Goal: Communication & Community: Participate in discussion

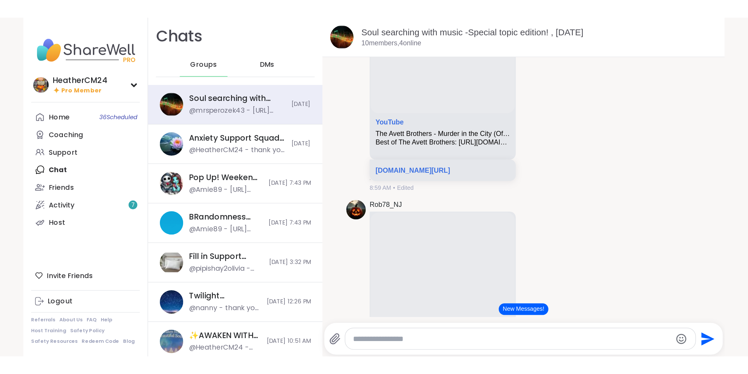
scroll to position [932, 0]
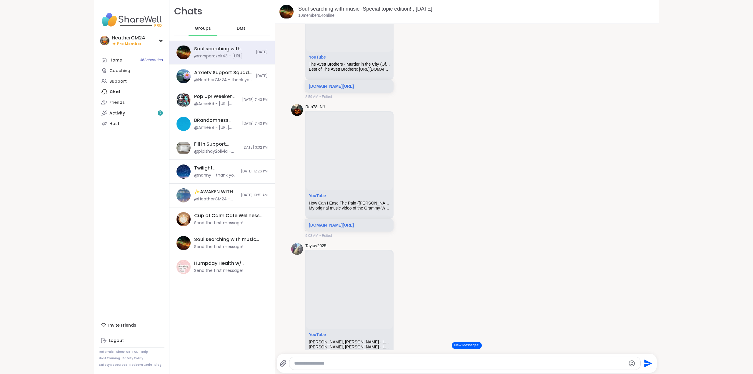
click at [317, 9] on link "Soul searching with music -Special topic edition! , [DATE]" at bounding box center [365, 9] width 134 height 6
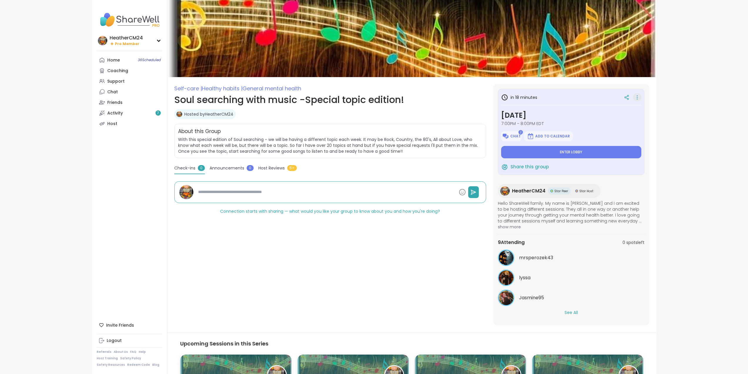
click at [451, 100] on icon at bounding box center [638, 97] width 6 height 8
click at [451, 112] on button "Edit Session" at bounding box center [606, 112] width 66 height 13
type textarea "*"
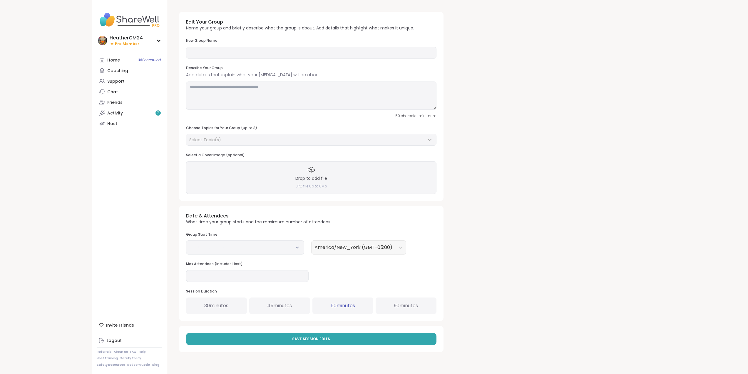
type input "**********"
type textarea "**********"
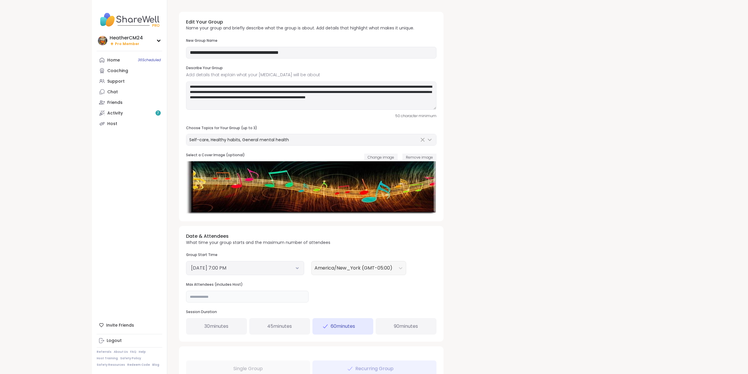
click at [196, 204] on input "**" at bounding box center [247, 297] width 123 height 12
type input "**"
click at [399, 204] on span "90 minutes" at bounding box center [406, 326] width 24 height 7
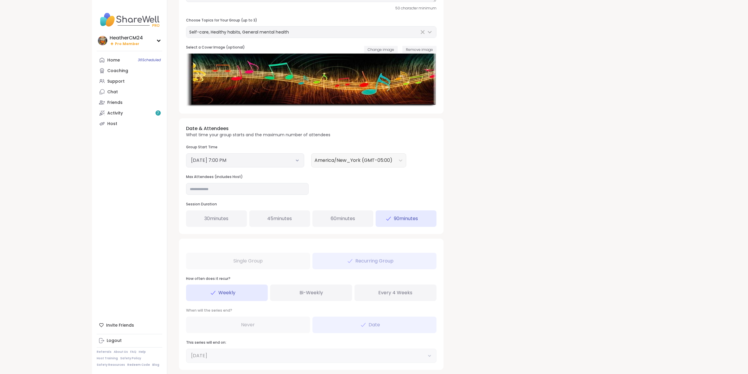
scroll to position [145, 0]
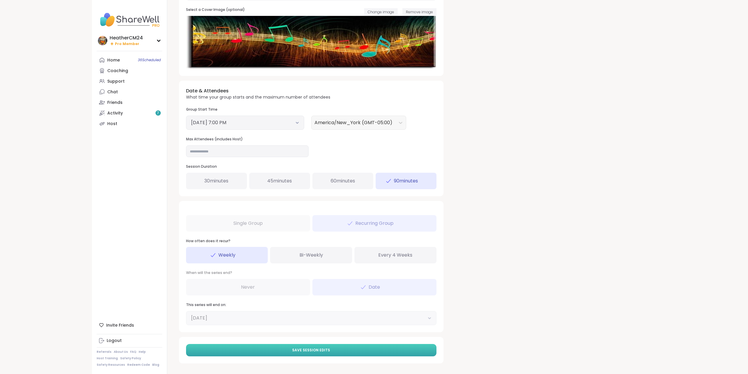
click at [364, 204] on button "Save Session Edits" at bounding box center [311, 350] width 251 height 12
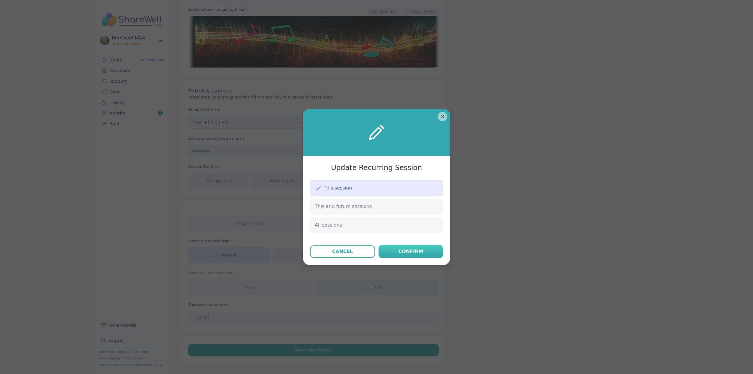
click at [407, 204] on div "Confirm" at bounding box center [410, 251] width 25 height 7
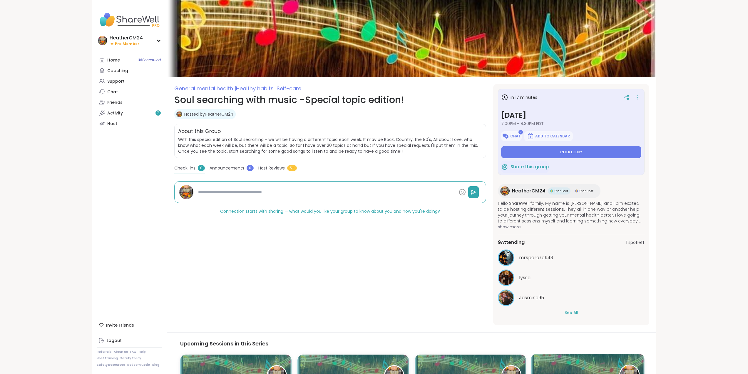
type textarea "*"
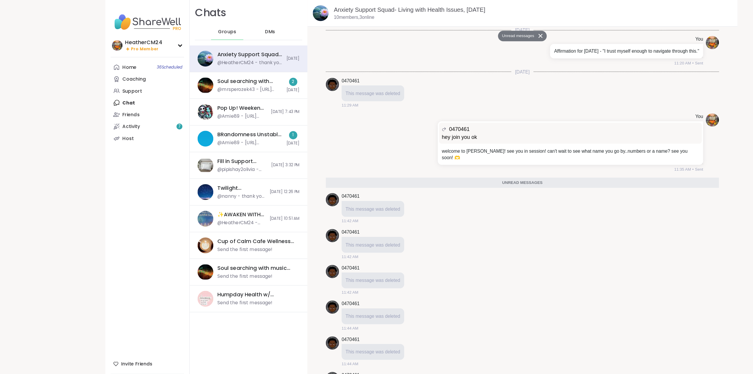
scroll to position [2085, 0]
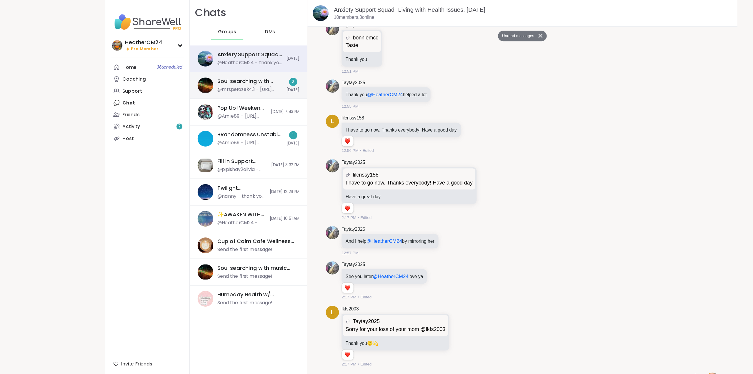
click at [202, 74] on div "Soul searching with music -Special topic edition! , [DATE]" at bounding box center [223, 72] width 58 height 6
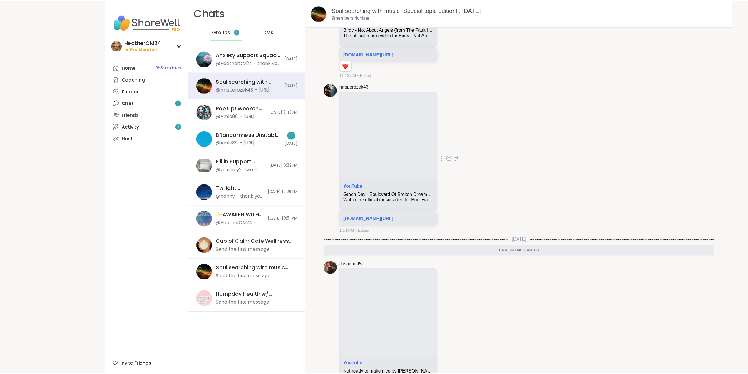
scroll to position [1390, 0]
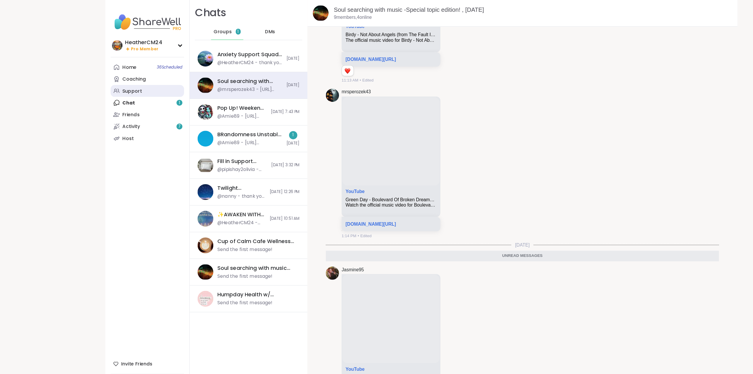
click at [116, 81] on div "Support" at bounding box center [117, 82] width 17 height 6
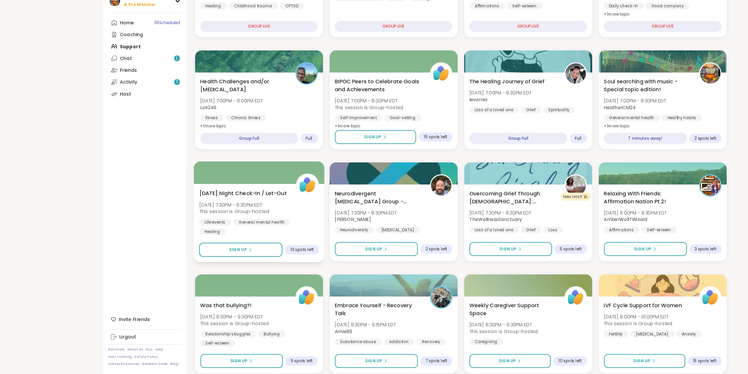
scroll to position [98, 0]
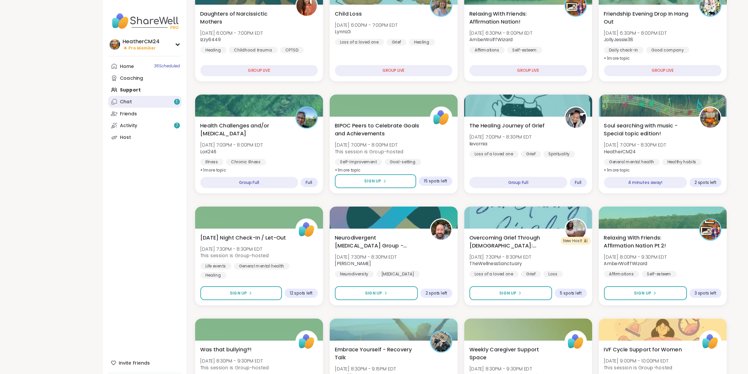
click at [108, 91] on div "Chat 1" at bounding box center [112, 92] width 11 height 6
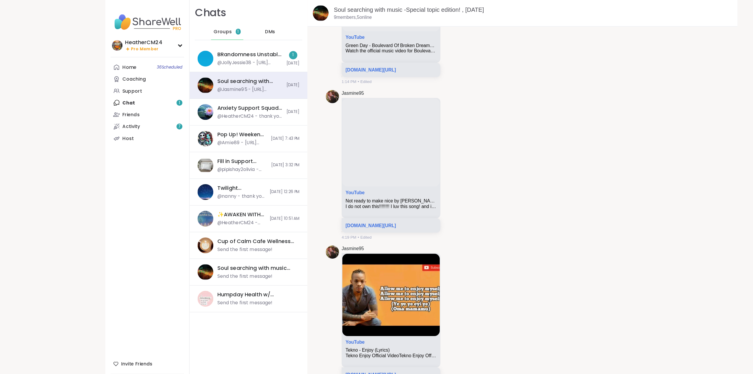
click at [239, 28] on span "DMs" at bounding box center [241, 29] width 9 height 6
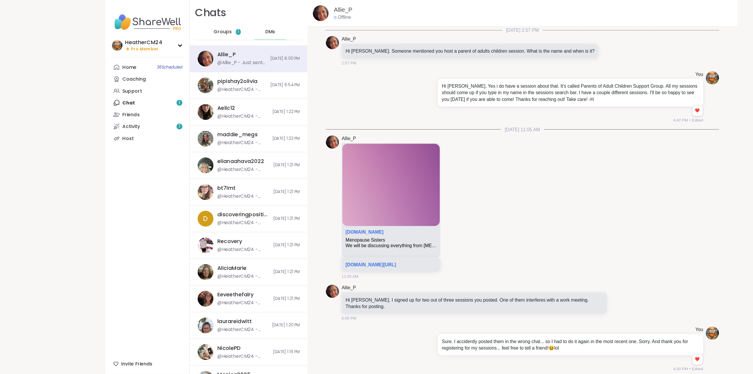
scroll to position [5775, 0]
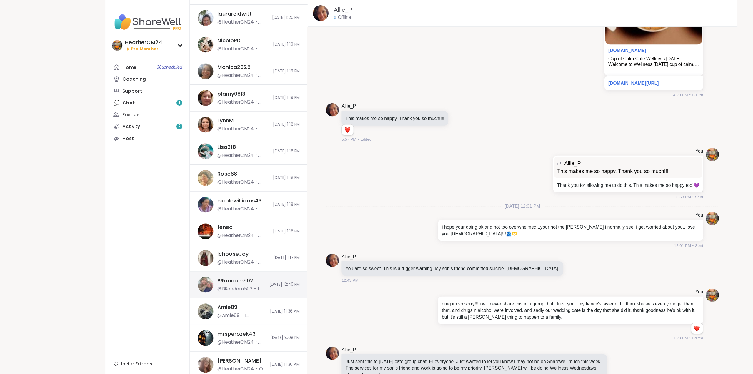
scroll to position [277, 0]
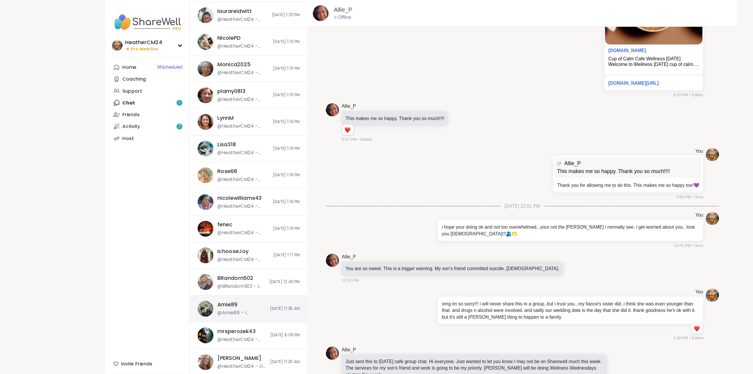
click at [213, 275] on div "Amie89 @Amie89 - I overthink" at bounding box center [216, 276] width 44 height 14
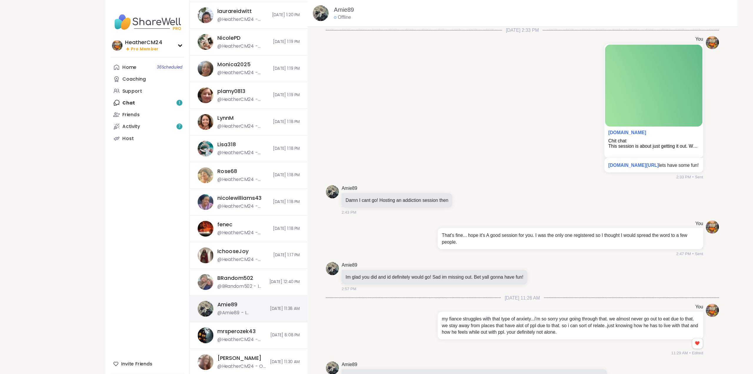
scroll to position [116, 0]
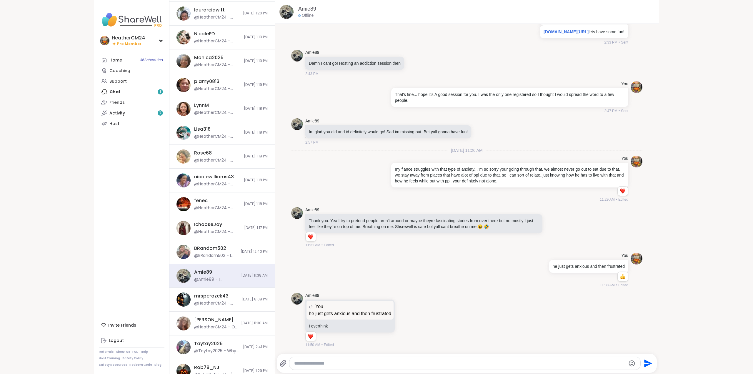
click at [377, 362] on textarea "Type your message" at bounding box center [460, 363] width 332 height 6
type textarea "*"
type textarea "**********"
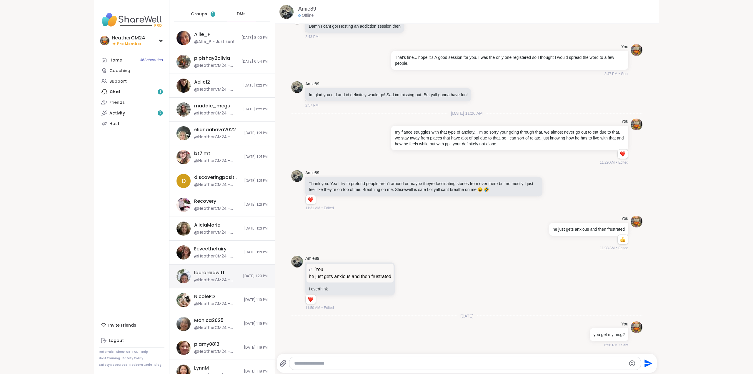
scroll to position [0, 0]
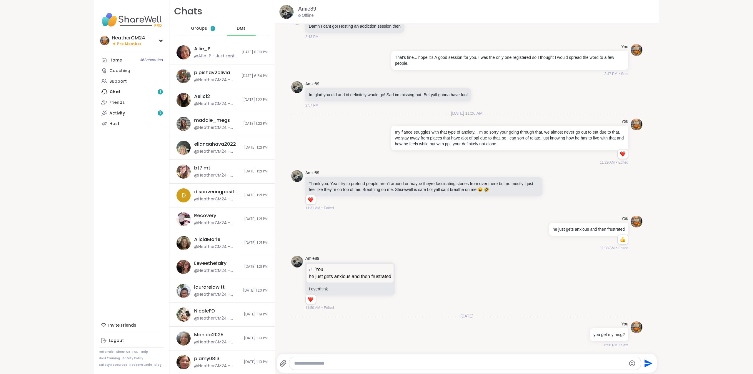
click at [197, 30] on span "Groups" at bounding box center [199, 29] width 16 height 6
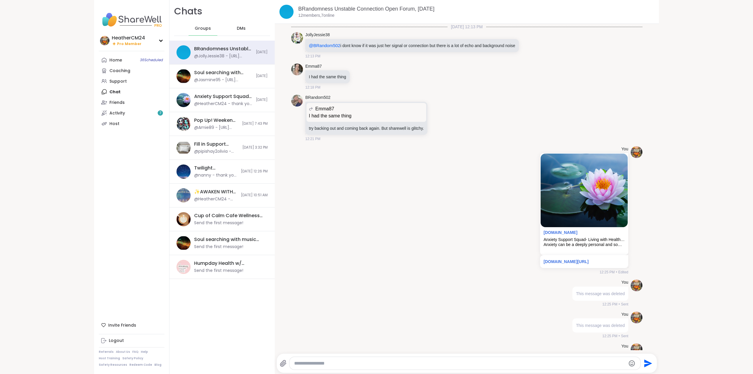
scroll to position [2368, 0]
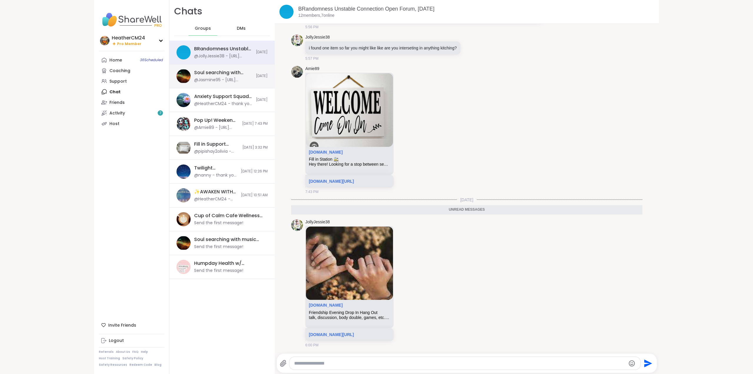
click at [210, 77] on div "@Jasmine95 - [URL][DOMAIN_NAME]" at bounding box center [223, 80] width 58 height 6
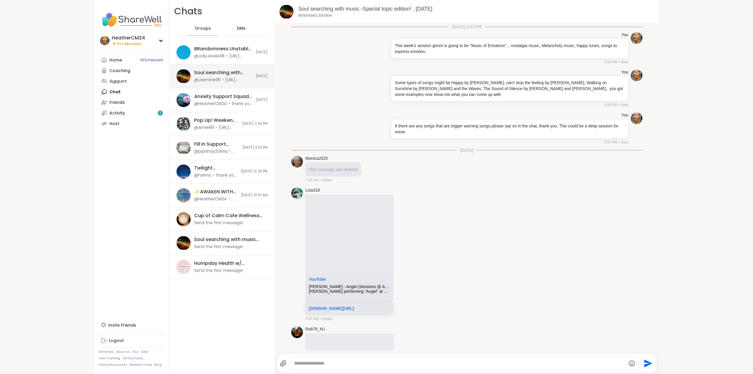
scroll to position [1528, 0]
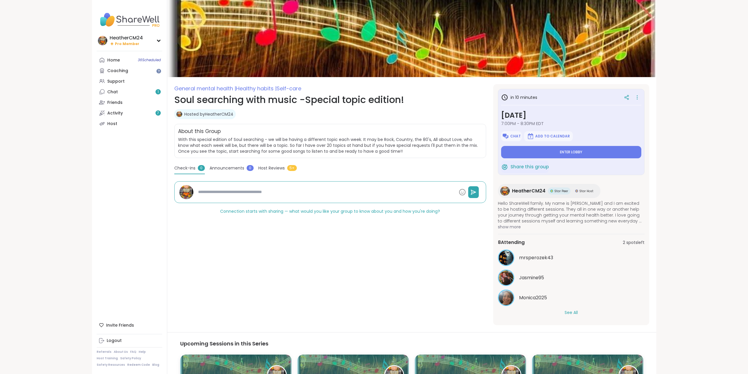
click at [572, 311] on button "See All" at bounding box center [571, 312] width 13 height 6
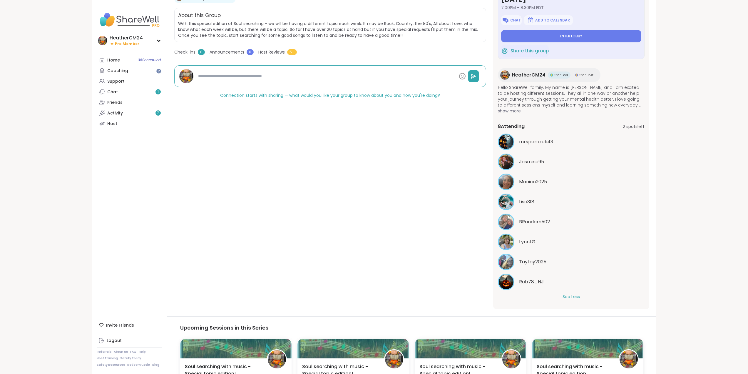
scroll to position [118, 0]
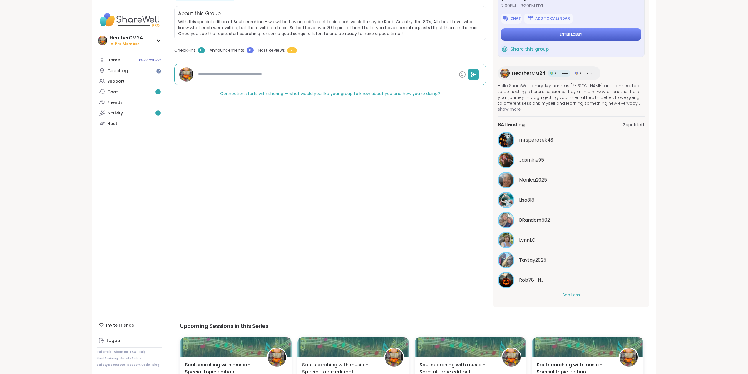
click at [555, 31] on button "Enter lobby" at bounding box center [571, 34] width 140 height 12
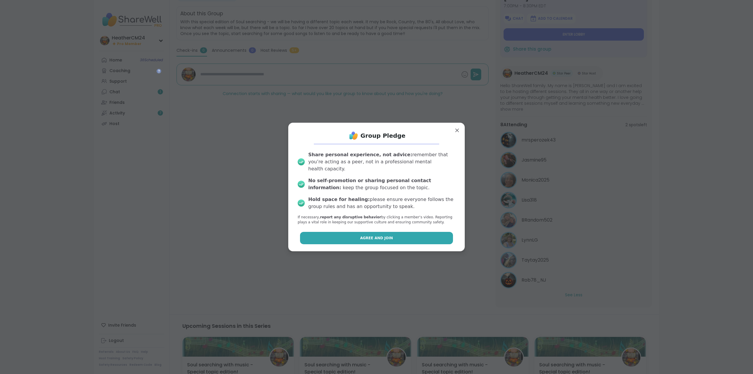
click at [412, 238] on button "Agree and Join" at bounding box center [376, 238] width 153 height 12
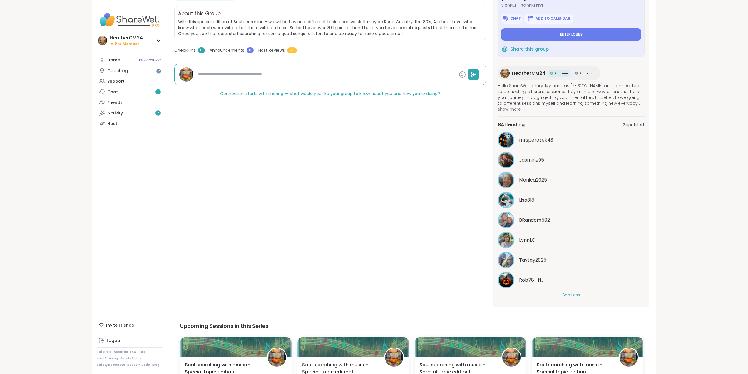
type textarea "*"
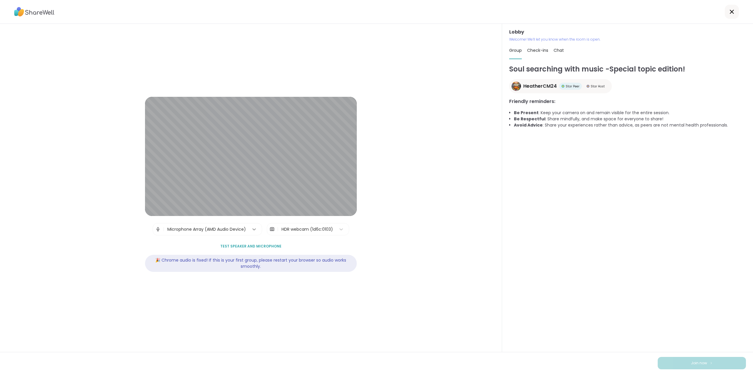
click at [251, 229] on icon at bounding box center [254, 229] width 6 height 6
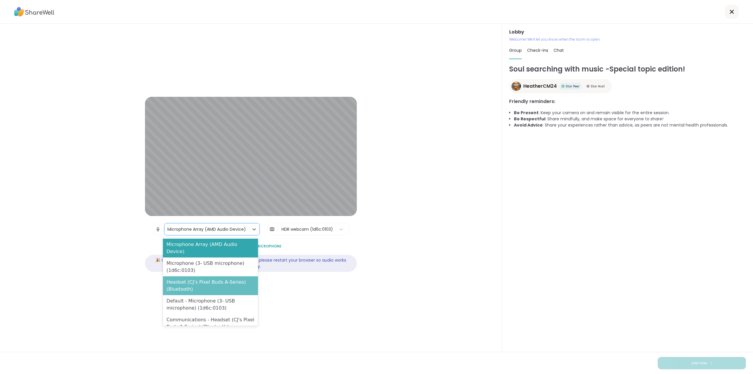
click at [221, 279] on div "Headset (CJ's Pixel Buds A-Series) (Bluetooth)" at bounding box center [210, 285] width 95 height 19
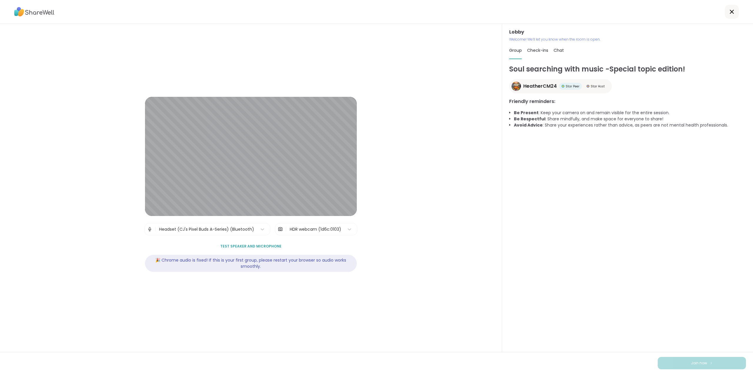
click at [268, 246] on span "Test speaker and microphone" at bounding box center [250, 245] width 61 height 5
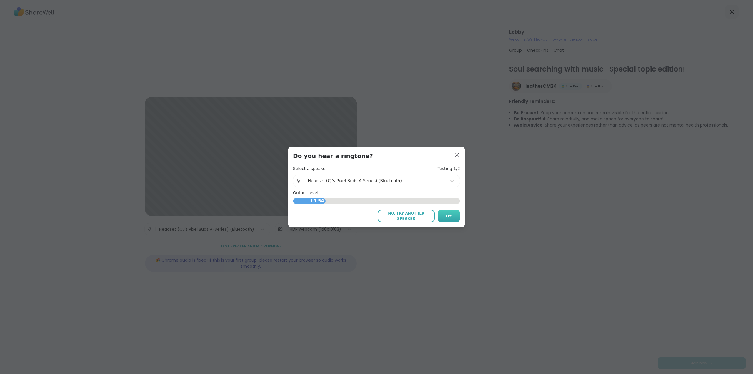
click at [449, 218] on span "Yes" at bounding box center [449, 215] width 8 height 5
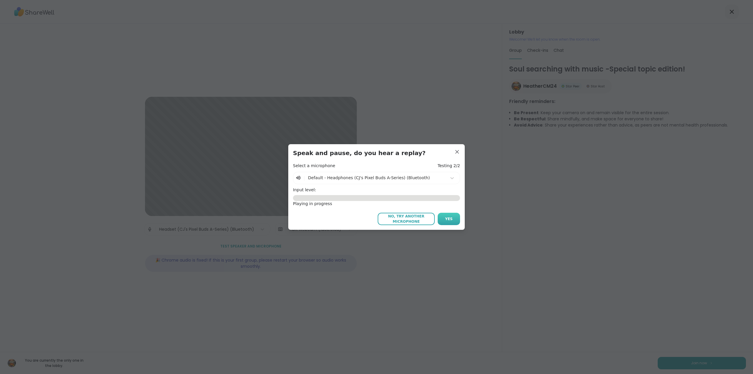
click at [441, 220] on button "Yes" at bounding box center [449, 219] width 22 height 12
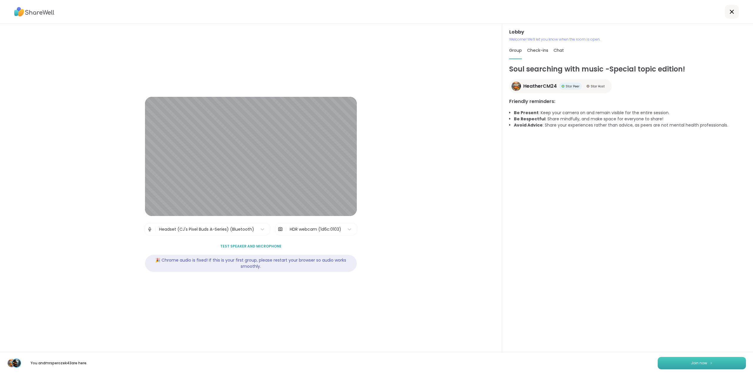
click at [675, 363] on button "Join now" at bounding box center [702, 363] width 88 height 12
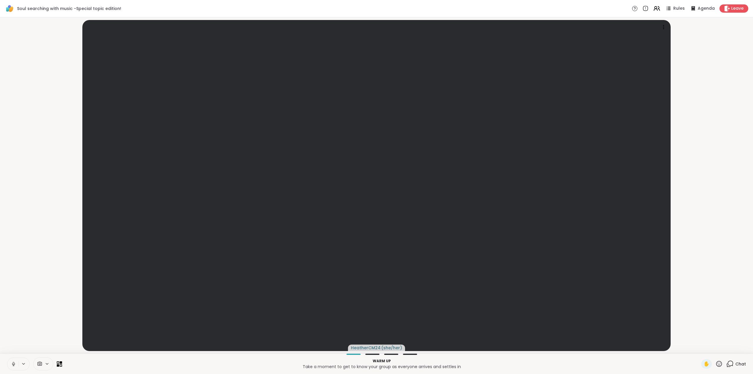
click at [729, 362] on icon at bounding box center [731, 363] width 6 height 5
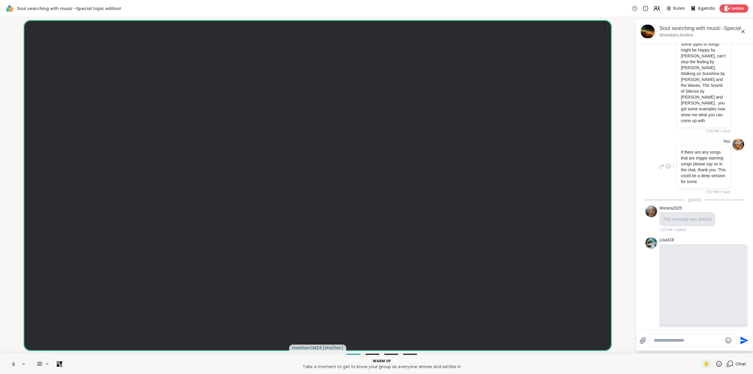
scroll to position [96, 0]
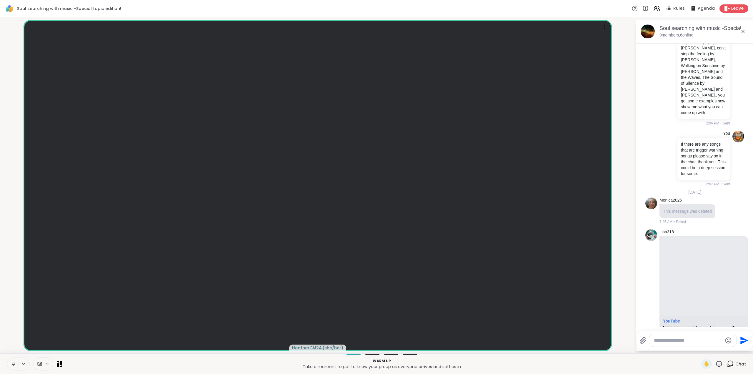
click at [625, 321] on video-player-container "HeatherCM24 ( she/her )" at bounding box center [318, 185] width 628 height 331
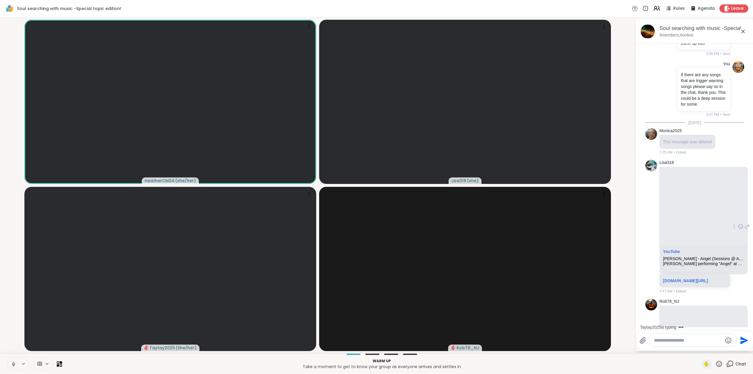
scroll to position [169, 0]
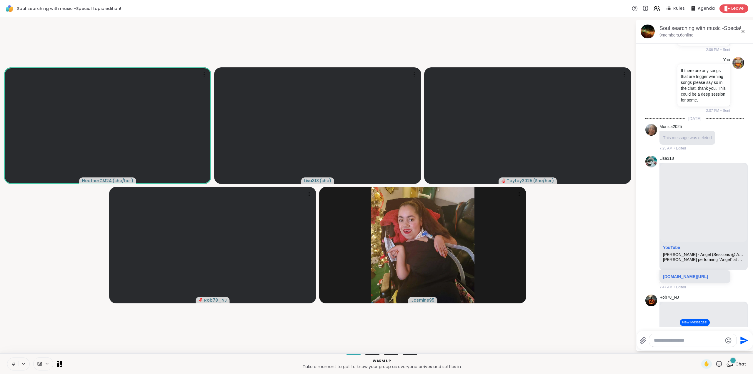
click at [14, 363] on icon at bounding box center [13, 363] width 5 height 5
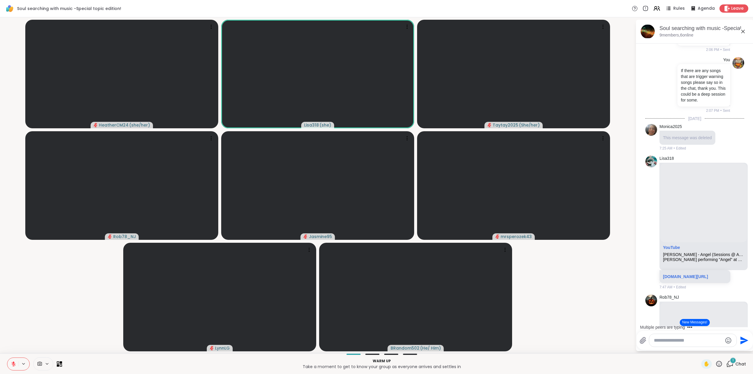
click at [12, 362] on icon at bounding box center [13, 363] width 5 height 5
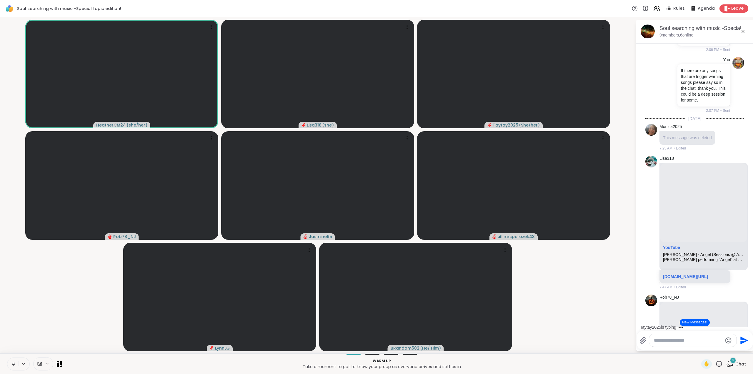
click at [695, 321] on button "New Messages!" at bounding box center [695, 322] width 30 height 7
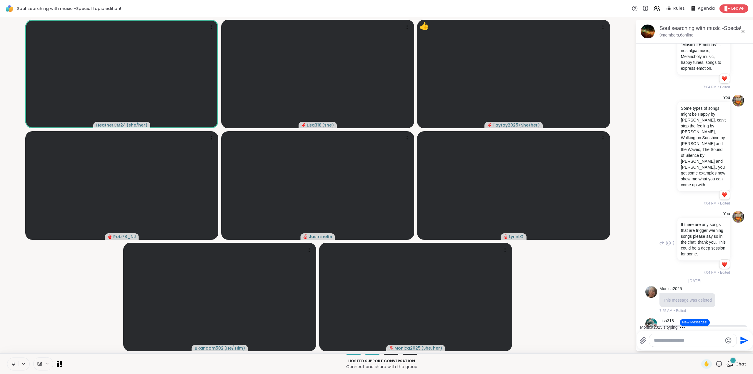
scroll to position [0, 0]
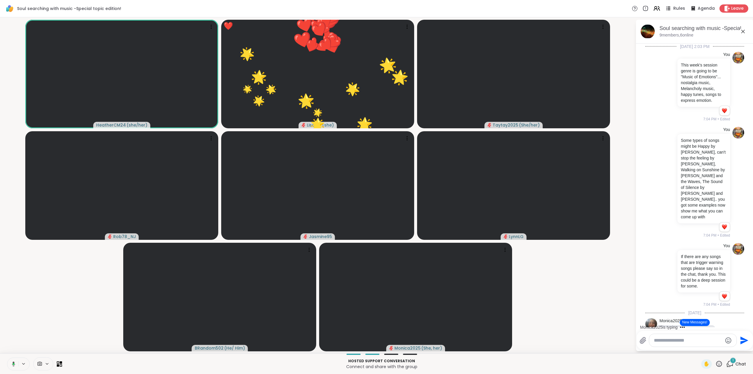
click at [664, 8] on icon at bounding box center [667, 8] width 7 height 7
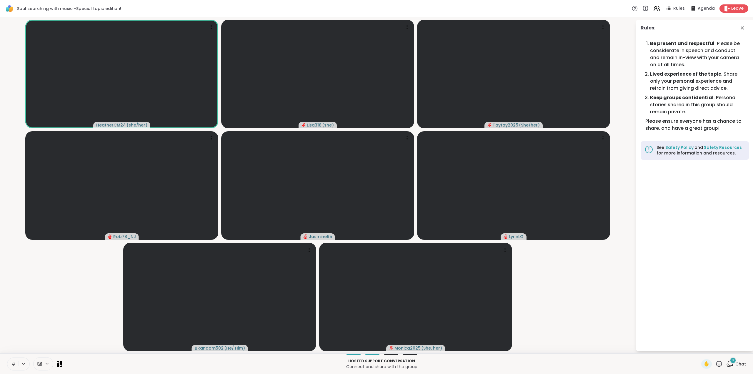
click at [730, 363] on div "3" at bounding box center [733, 360] width 6 height 6
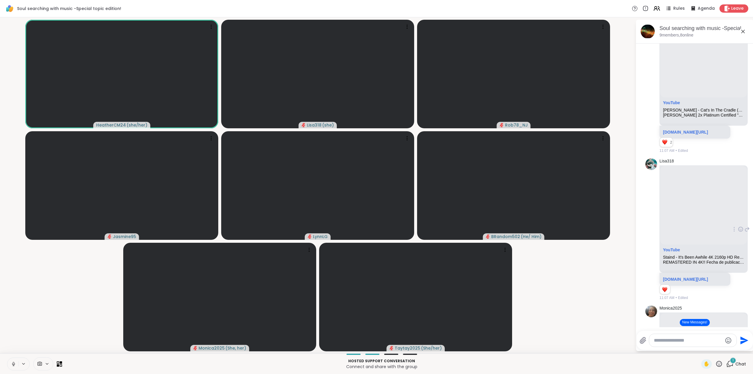
scroll to position [478, 0]
click at [13, 361] on icon at bounding box center [13, 363] width 5 height 5
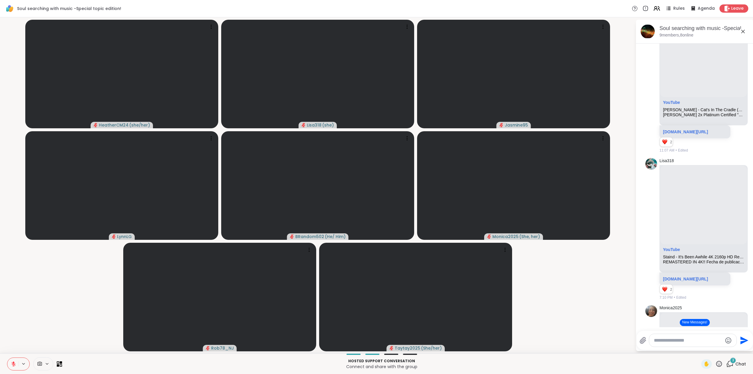
click at [14, 363] on icon at bounding box center [14, 362] width 2 height 2
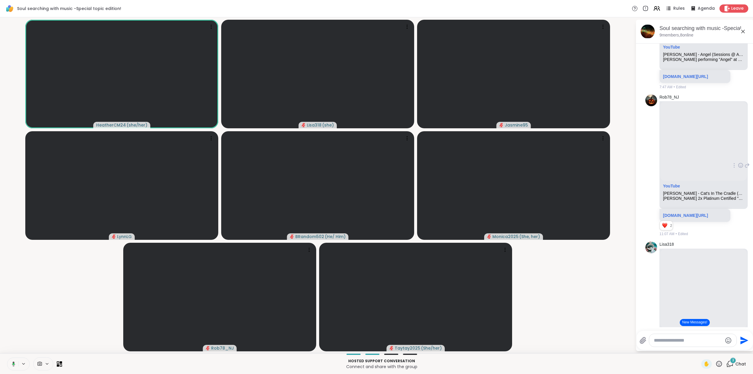
scroll to position [301, 0]
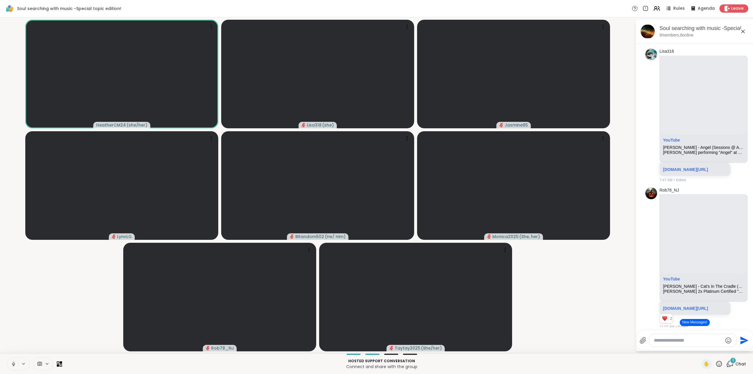
click at [13, 363] on icon at bounding box center [13, 363] width 5 height 5
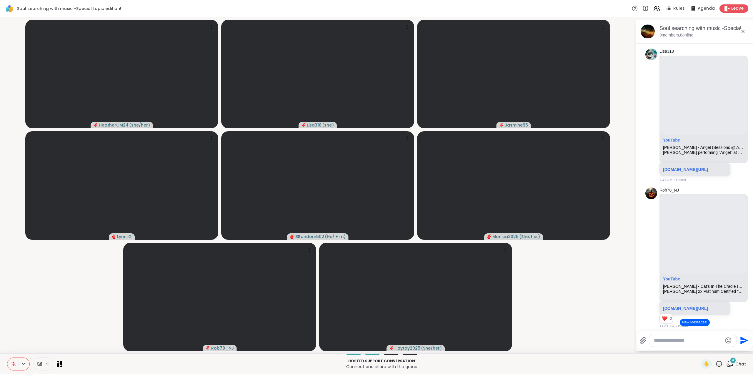
click at [694, 323] on button "New Messages!" at bounding box center [695, 322] width 30 height 7
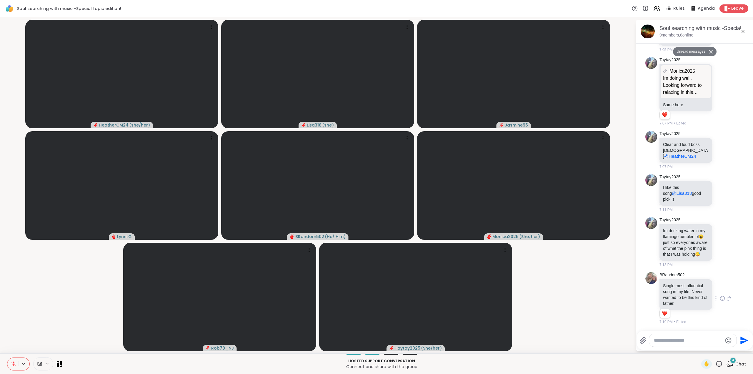
scroll to position [2600, 0]
click at [720, 190] on icon at bounding box center [722, 193] width 5 height 6
click at [720, 181] on div "Select Reaction: Heart" at bounding box center [722, 183] width 5 height 5
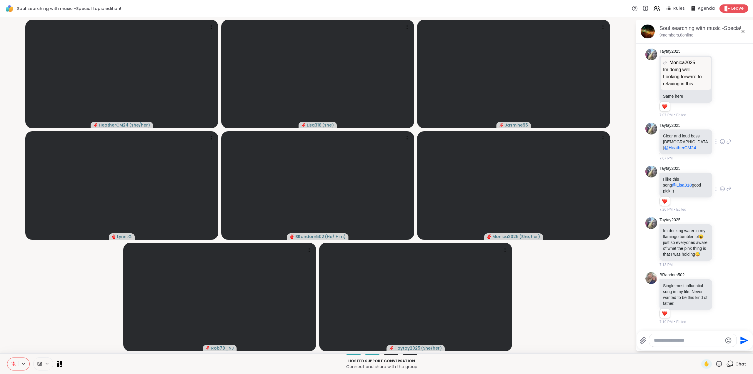
scroll to position [2541, 0]
click at [726, 145] on icon at bounding box center [728, 141] width 5 height 7
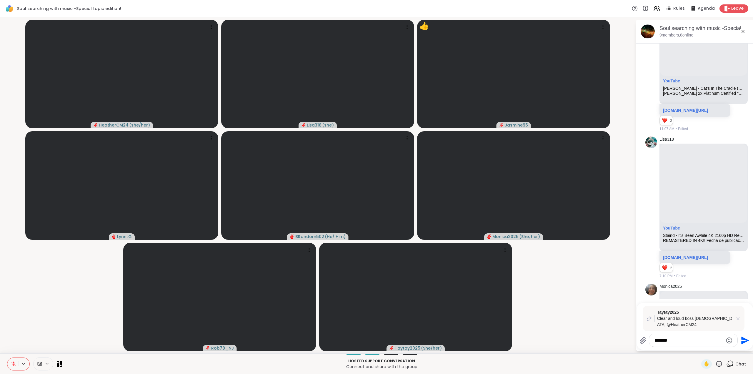
scroll to position [461, 0]
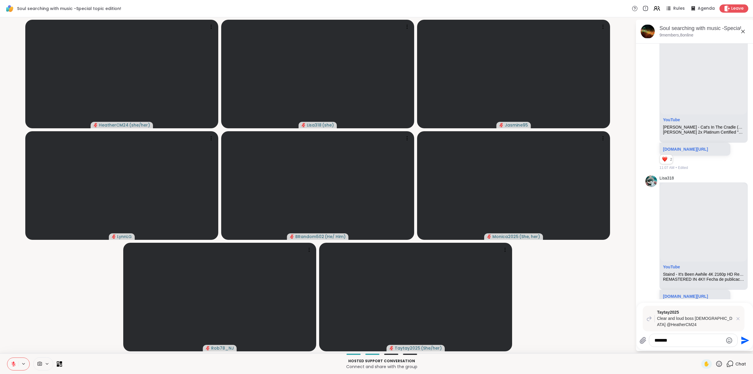
click at [13, 363] on icon at bounding box center [13, 363] width 5 height 5
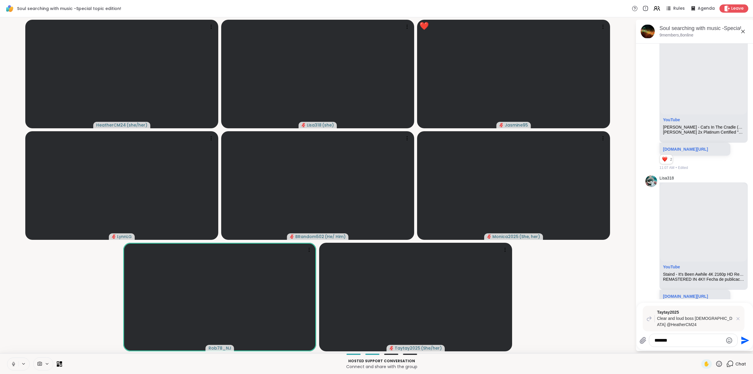
click at [716, 363] on icon at bounding box center [719, 364] width 6 height 6
click at [699, 348] on span "❤️" at bounding box center [702, 348] width 6 height 7
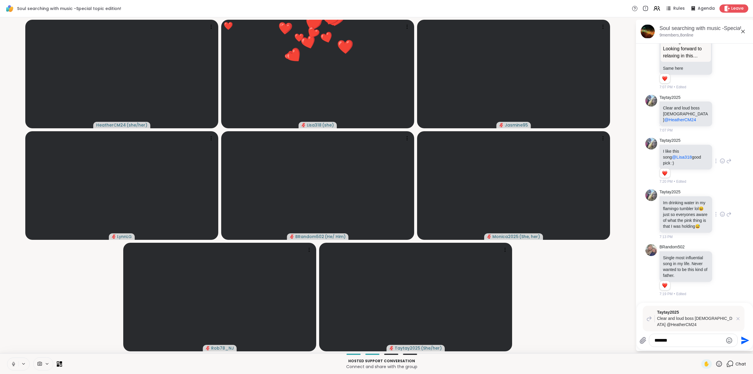
scroll to position [2630, 0]
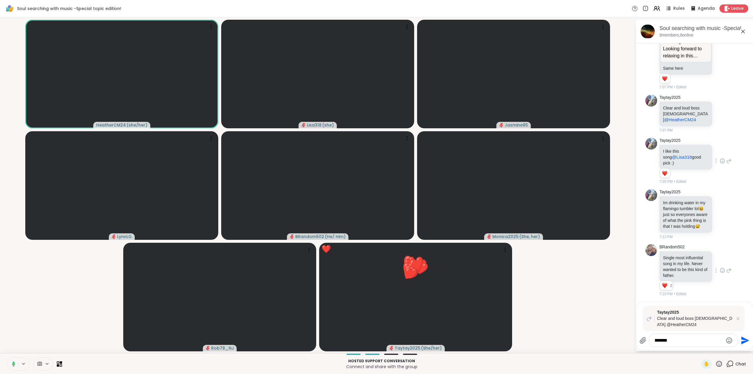
click at [720, 273] on icon at bounding box center [722, 270] width 5 height 6
click at [720, 263] on div "Select Reaction: Heart" at bounding box center [722, 260] width 5 height 5
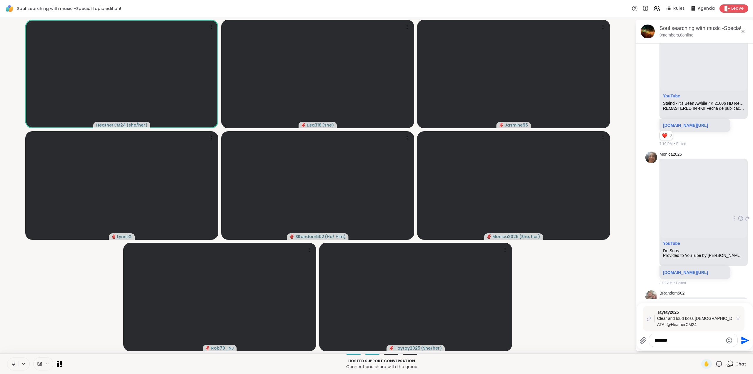
scroll to position [645, 0]
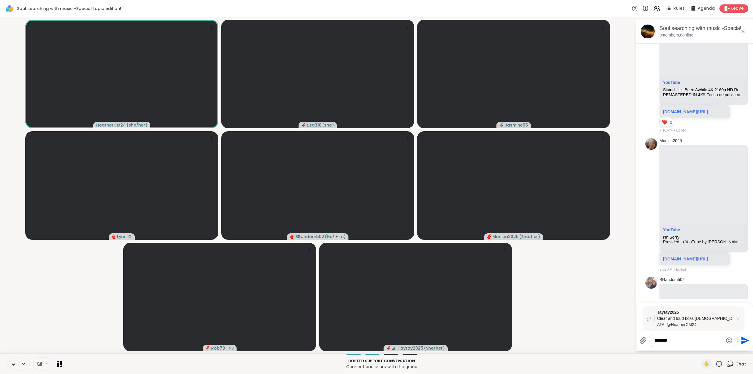
click at [14, 363] on icon at bounding box center [13, 363] width 5 height 5
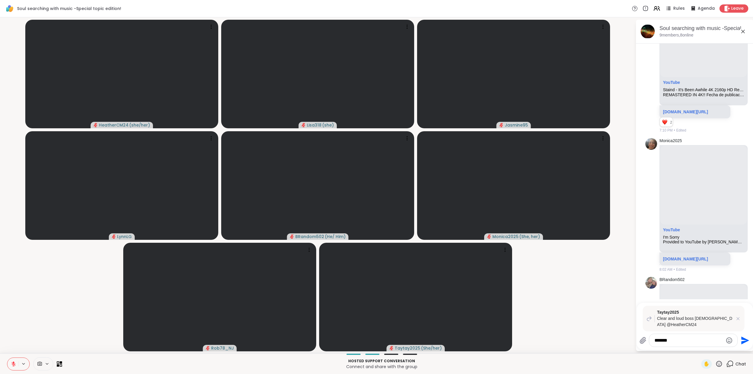
click at [682, 343] on div "*******" at bounding box center [693, 340] width 88 height 13
click at [679, 341] on textarea "*******" at bounding box center [688, 340] width 69 height 6
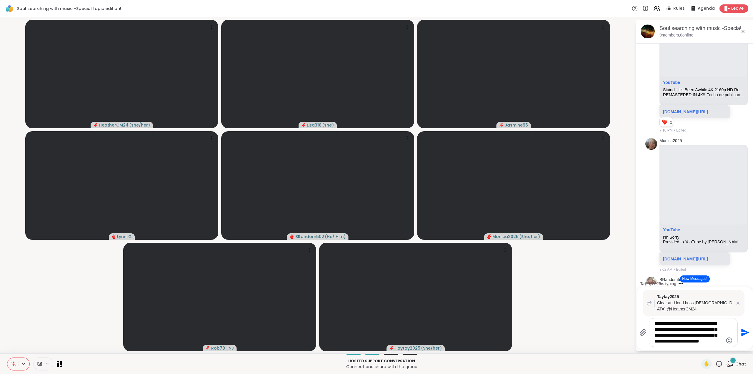
type textarea "**********"
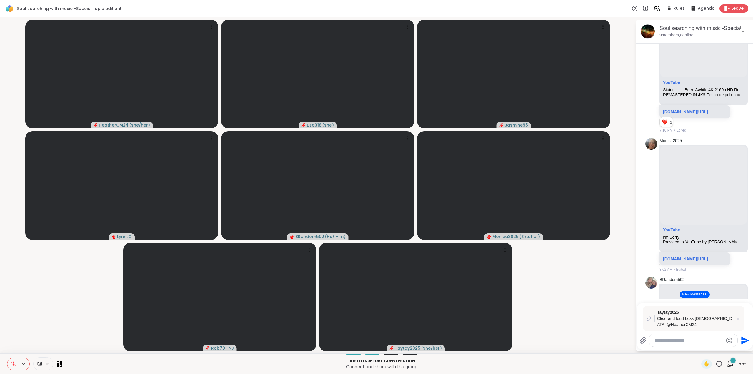
scroll to position [2746, 0]
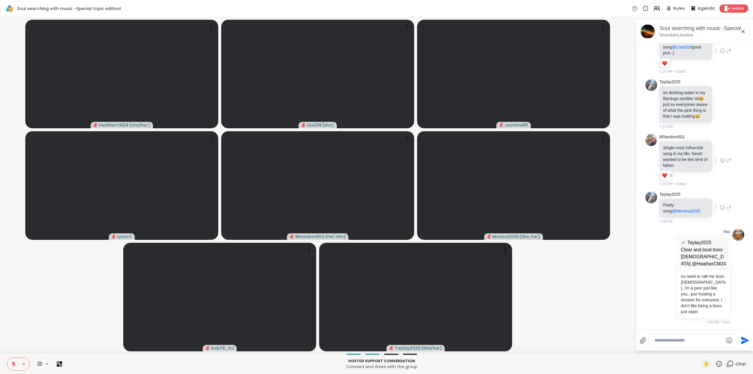
click at [720, 207] on icon at bounding box center [722, 207] width 5 height 6
click at [717, 195] on button "Select Reaction: Heart" at bounding box center [722, 198] width 12 height 12
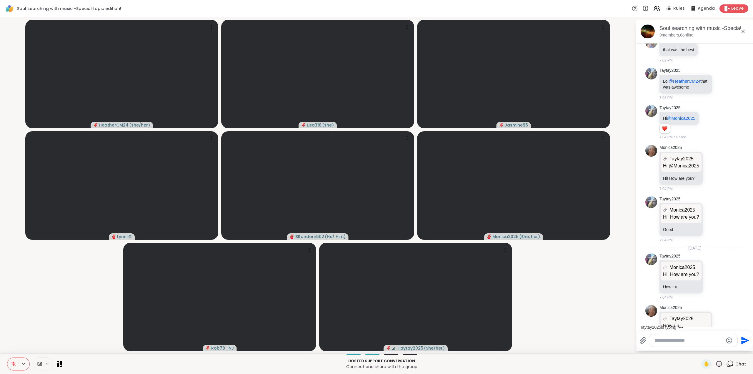
scroll to position [2204, 0]
click at [715, 363] on icon at bounding box center [718, 363] width 7 height 7
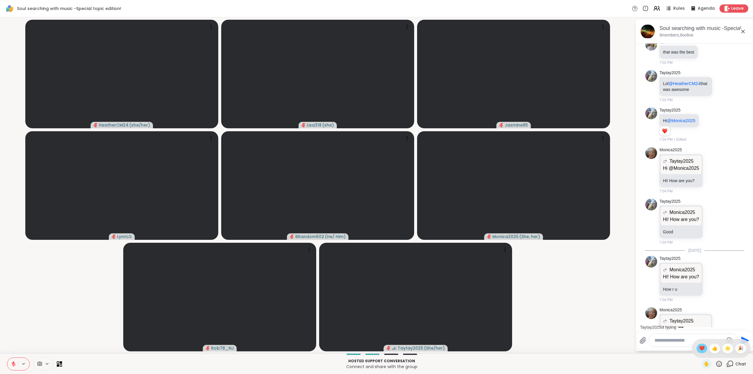
click at [699, 348] on span "❤️" at bounding box center [702, 348] width 6 height 7
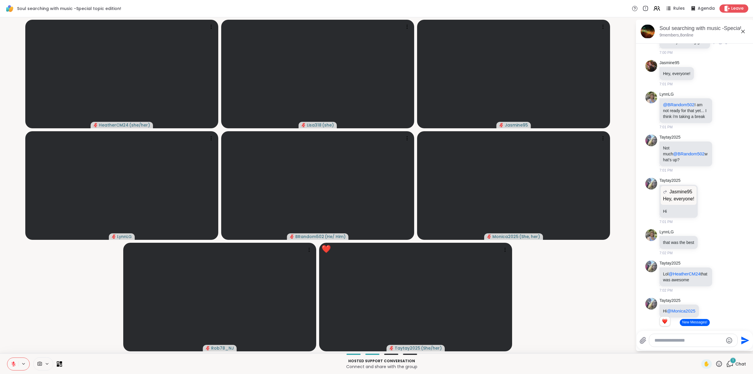
scroll to position [2013, 0]
click at [711, 76] on icon at bounding box center [710, 74] width 4 height 4
click at [709, 76] on icon at bounding box center [710, 74] width 4 height 4
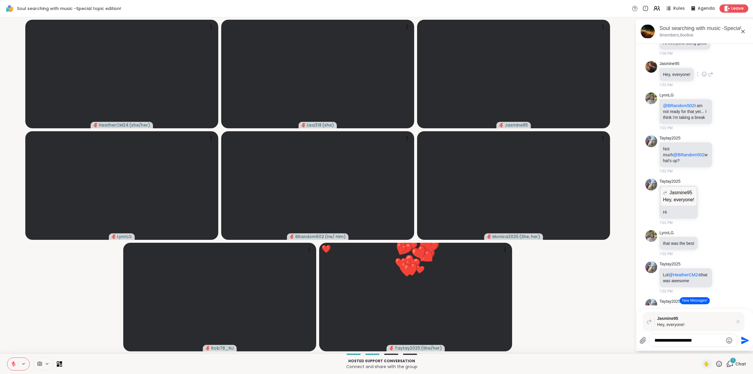
type textarea "**********"
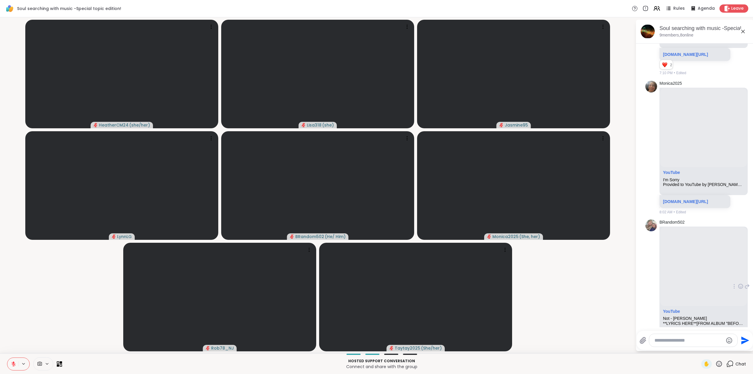
scroll to position [630, 0]
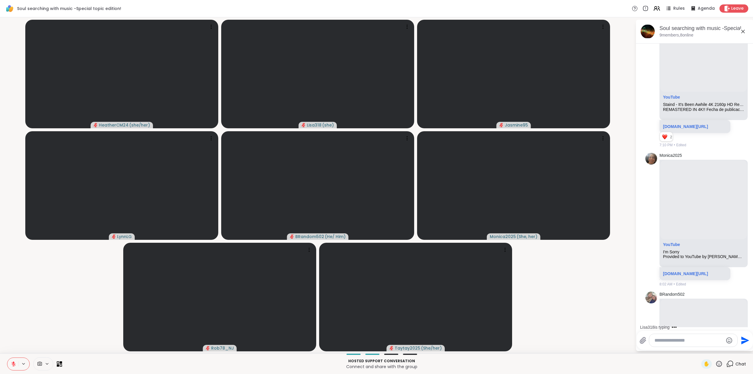
click at [15, 364] on icon at bounding box center [13, 363] width 5 height 5
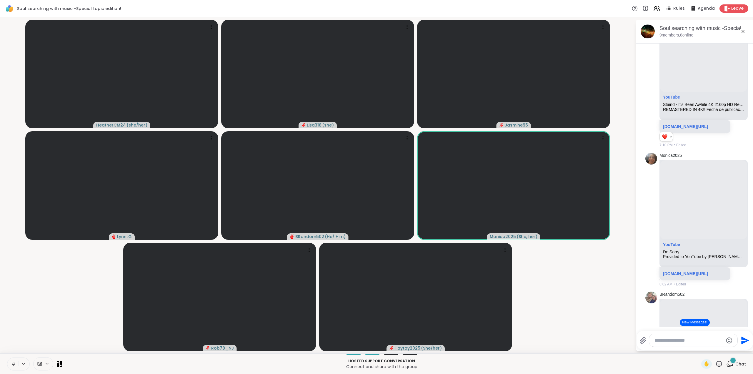
click at [715, 361] on icon at bounding box center [718, 363] width 7 height 7
click at [699, 346] on span "❤️" at bounding box center [702, 348] width 6 height 7
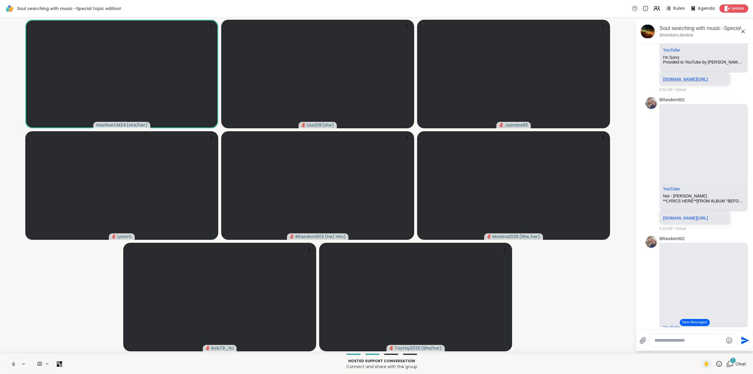
scroll to position [829, 0]
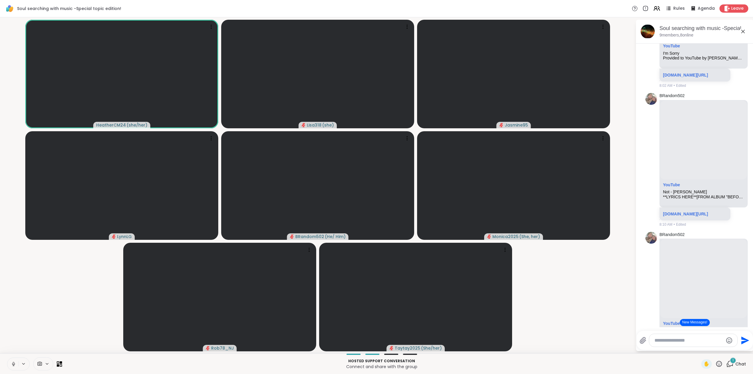
click at [13, 363] on icon at bounding box center [13, 363] width 1 height 3
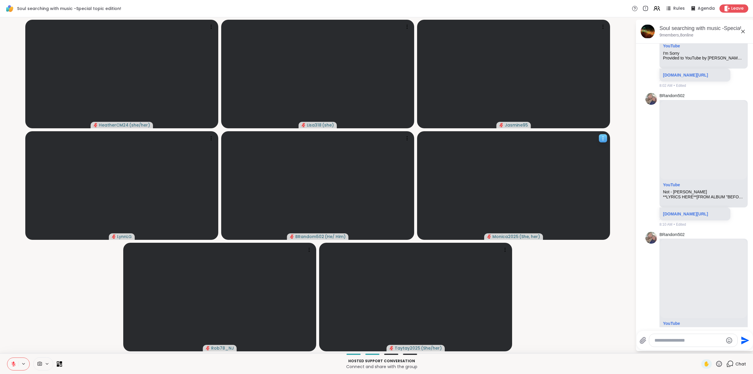
scroll to position [2991, 0]
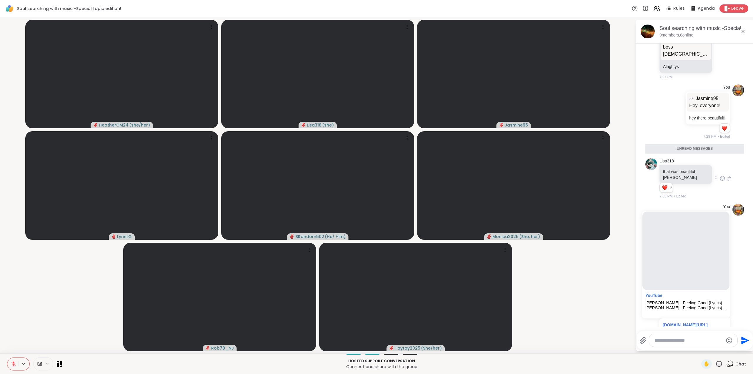
click at [720, 181] on icon at bounding box center [722, 178] width 5 height 6
click at [720, 171] on div "Select Reaction: Heart" at bounding box center [722, 168] width 5 height 5
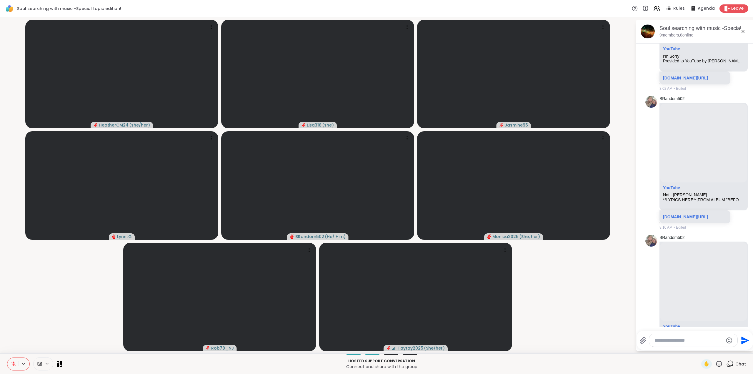
scroll to position [824, 0]
click at [12, 364] on icon at bounding box center [13, 364] width 4 height 4
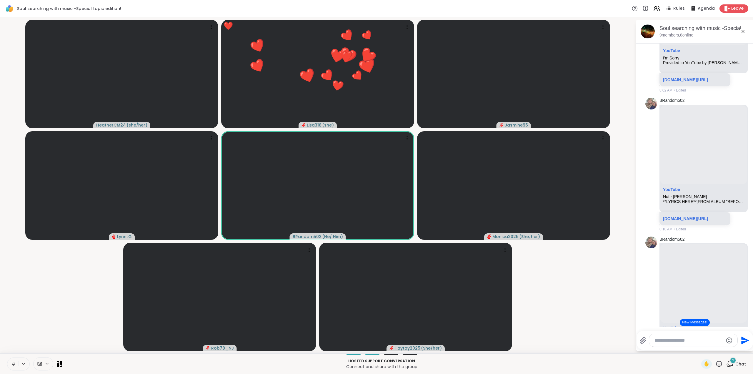
click at [715, 363] on icon at bounding box center [718, 363] width 7 height 7
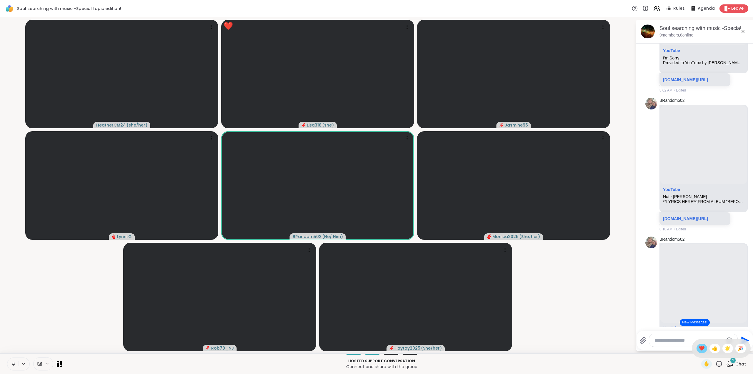
click at [699, 349] on span "❤️" at bounding box center [702, 348] width 6 height 7
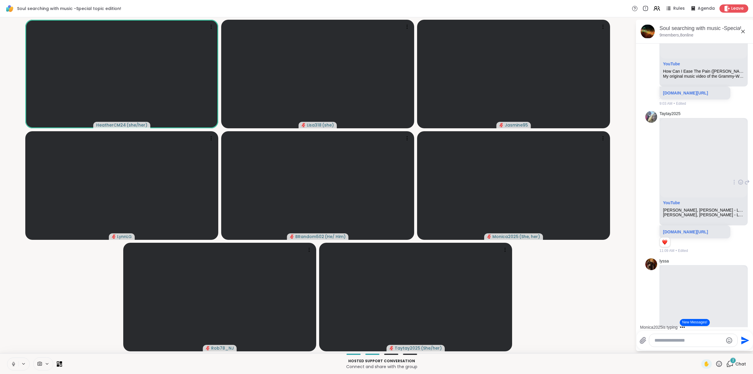
scroll to position [1228, 0]
click at [13, 361] on icon at bounding box center [13, 363] width 5 height 5
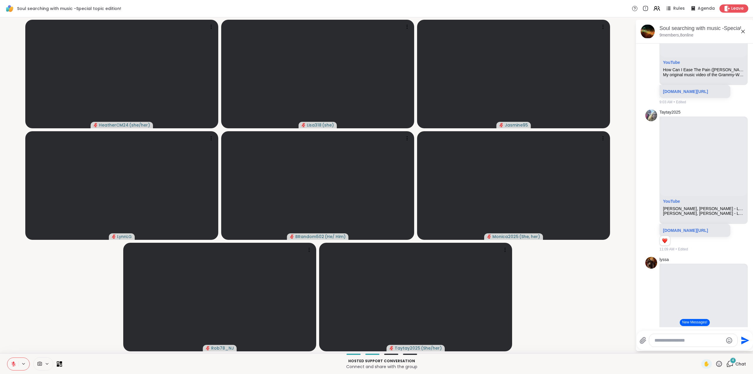
click at [716, 361] on icon at bounding box center [719, 364] width 6 height 6
click at [699, 348] on span "❤️" at bounding box center [702, 348] width 6 height 7
click at [13, 362] on icon at bounding box center [14, 362] width 2 height 2
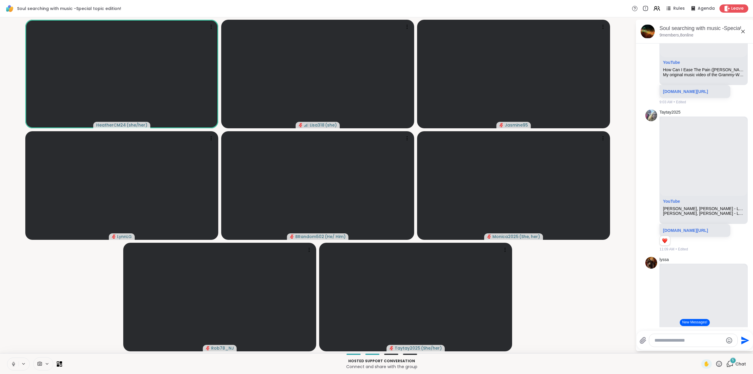
click at [715, 362] on icon at bounding box center [718, 363] width 7 height 7
click at [699, 346] on span "❤️" at bounding box center [702, 348] width 6 height 7
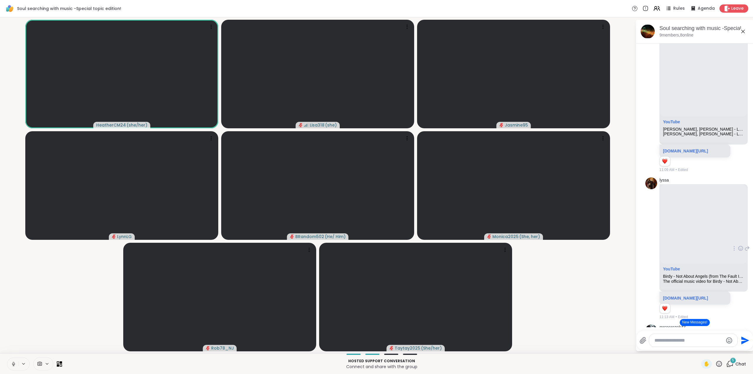
scroll to position [1309, 0]
click at [731, 250] on div at bounding box center [733, 246] width 5 height 7
click at [728, 258] on icon at bounding box center [731, 255] width 6 height 6
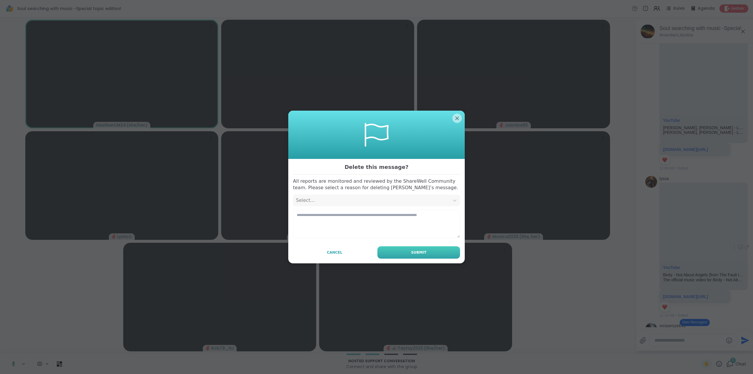
click at [428, 255] on button "Submit" at bounding box center [418, 252] width 83 height 12
click at [453, 201] on icon at bounding box center [455, 201] width 4 height 2
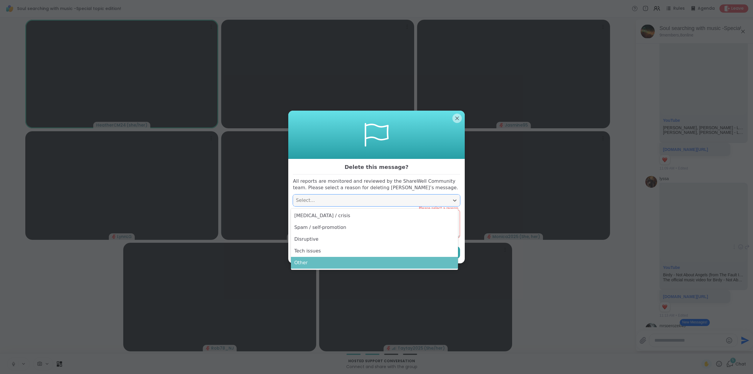
click at [339, 263] on div "Other" at bounding box center [374, 263] width 167 height 12
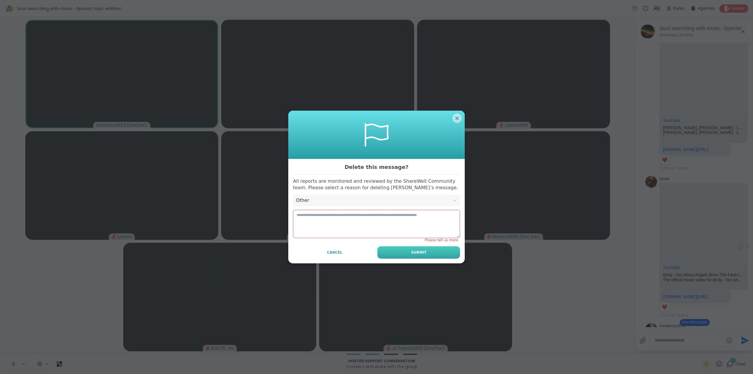
click at [413, 256] on button "Submit" at bounding box center [418, 252] width 83 height 12
click at [333, 255] on span "Cancel" at bounding box center [335, 252] width 16 height 5
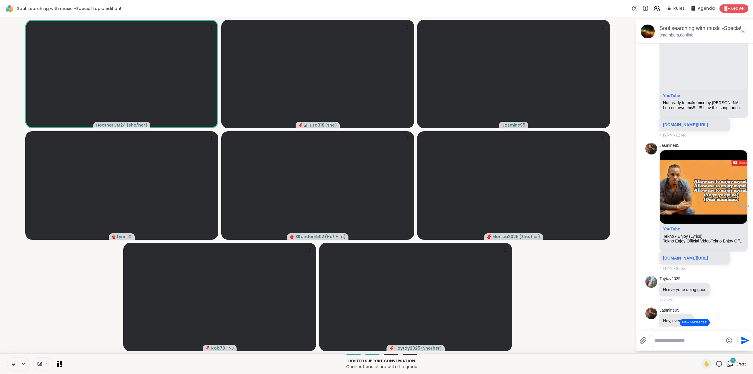
scroll to position [1780, 0]
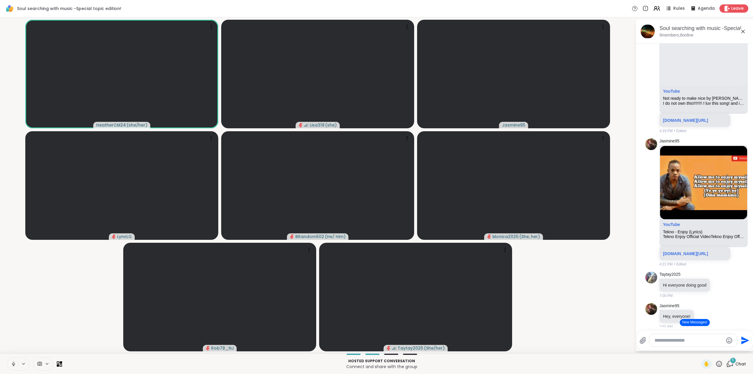
click at [726, 361] on icon at bounding box center [729, 363] width 7 height 7
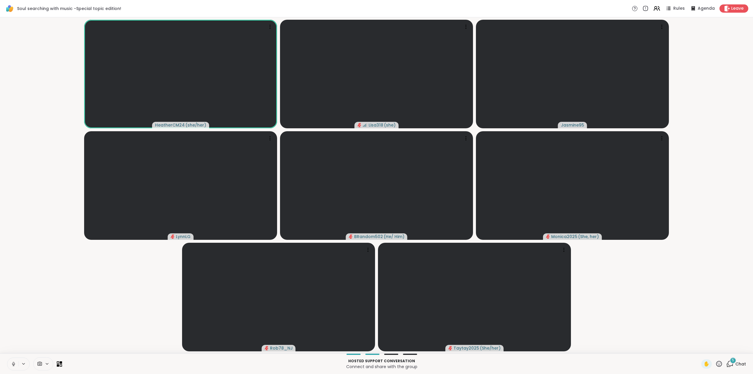
click at [726, 361] on icon at bounding box center [729, 363] width 7 height 7
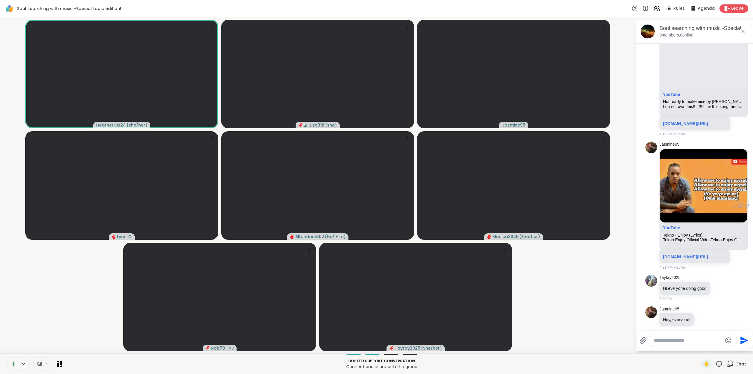
scroll to position [1781, 0]
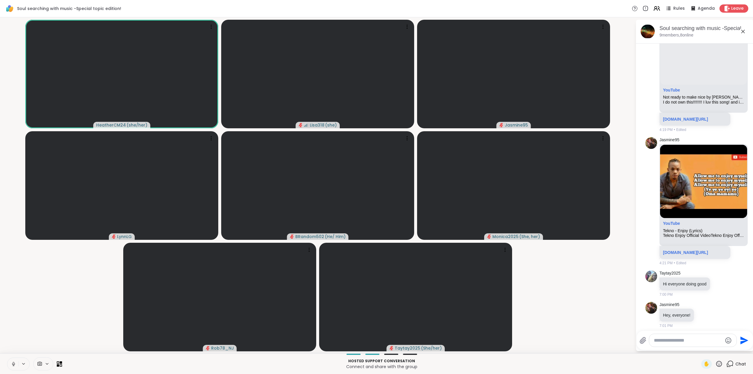
click at [14, 363] on icon at bounding box center [13, 363] width 1 height 3
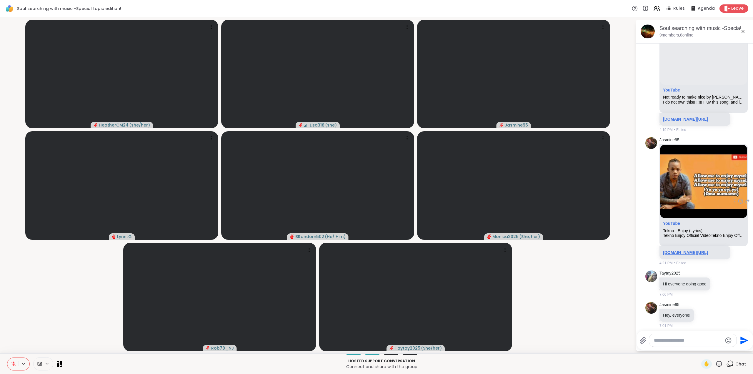
click at [670, 255] on link "[DOMAIN_NAME][URL]" at bounding box center [685, 252] width 45 height 5
click at [12, 363] on icon at bounding box center [13, 363] width 5 height 5
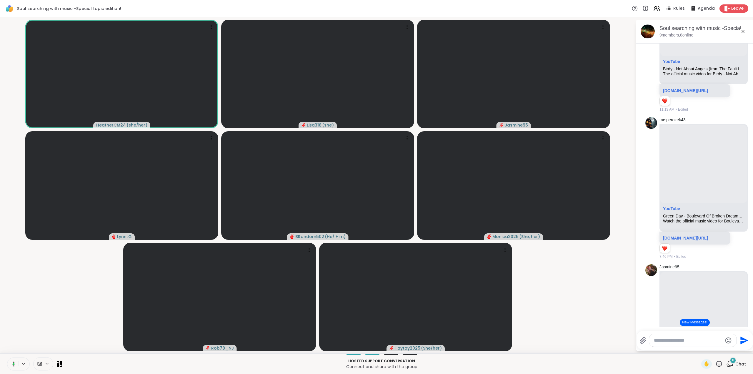
scroll to position [1524, 0]
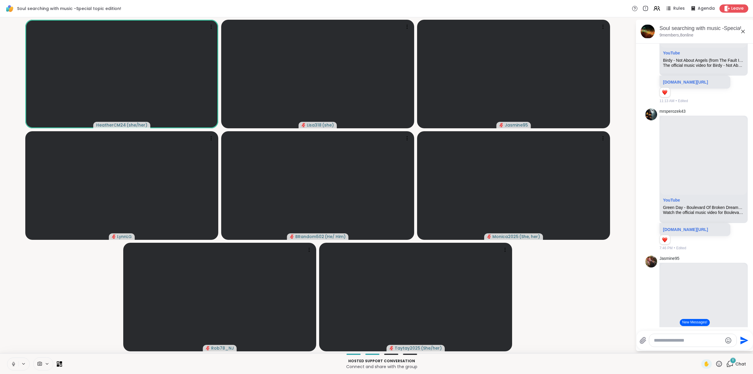
click at [13, 363] on icon at bounding box center [13, 363] width 1 height 3
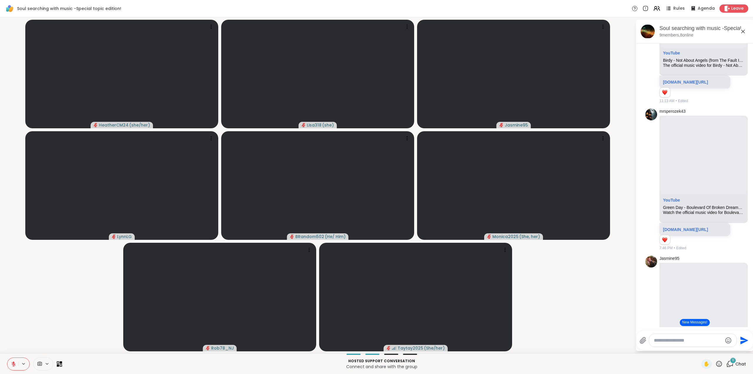
click at [715, 365] on icon at bounding box center [718, 363] width 7 height 7
click at [699, 348] on span "❤️" at bounding box center [702, 348] width 6 height 7
click at [692, 322] on button "New Messages!" at bounding box center [695, 322] width 30 height 7
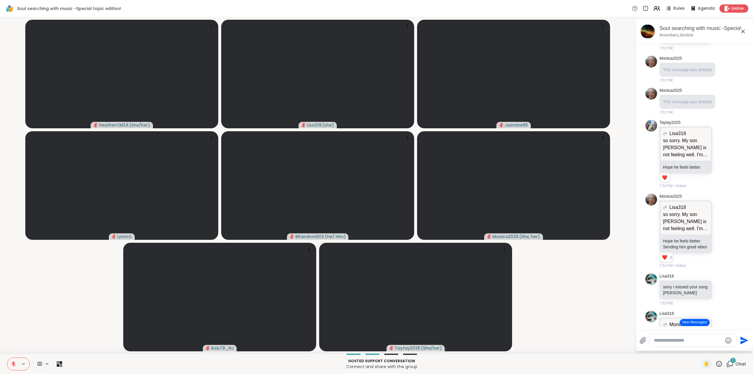
scroll to position [3985, 0]
click at [720, 32] on icon at bounding box center [722, 29] width 5 height 6
click at [720, 22] on div "Select Reaction: Heart" at bounding box center [722, 19] width 5 height 5
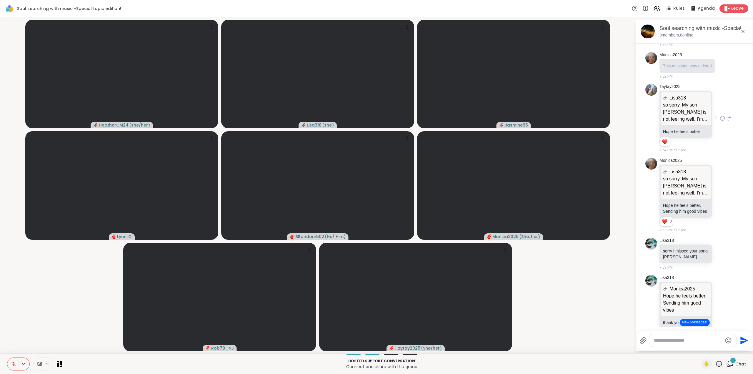
scroll to position [4051, 0]
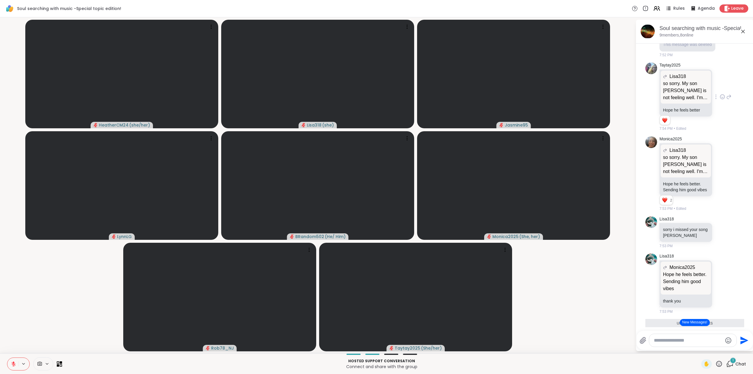
click at [720, 100] on icon at bounding box center [722, 97] width 5 height 6
click at [720, 90] on div "Select Reaction: Heart" at bounding box center [722, 87] width 5 height 5
click at [720, 176] on icon at bounding box center [722, 174] width 5 height 6
click at [720, 167] on div "Select Reaction: Heart" at bounding box center [722, 163] width 5 height 5
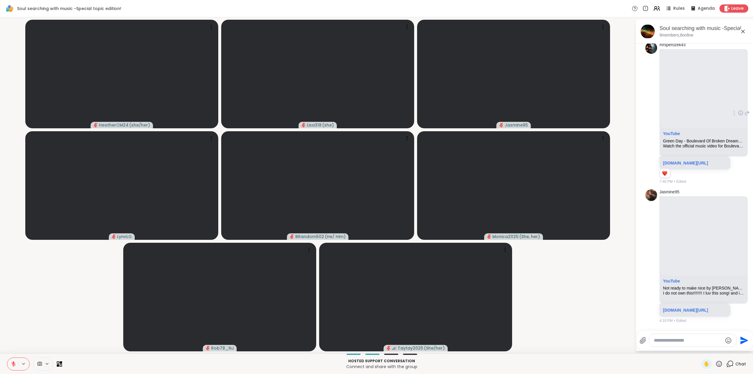
scroll to position [1551, 0]
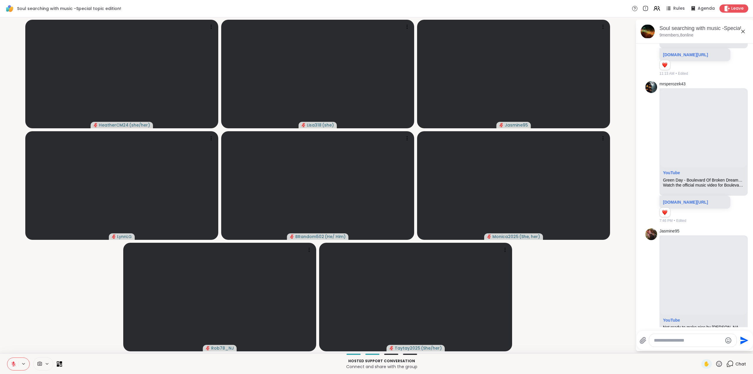
click at [14, 363] on icon at bounding box center [14, 362] width 2 height 2
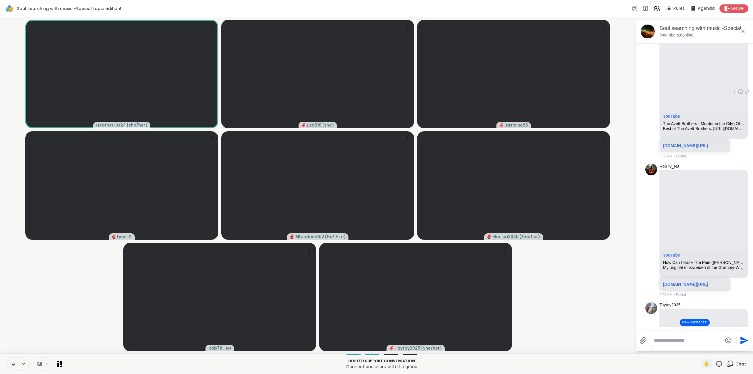
scroll to position [1095, 0]
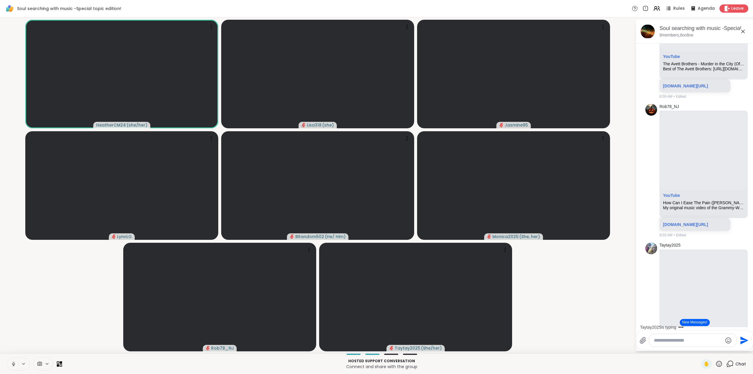
click at [14, 363] on icon at bounding box center [13, 363] width 5 height 5
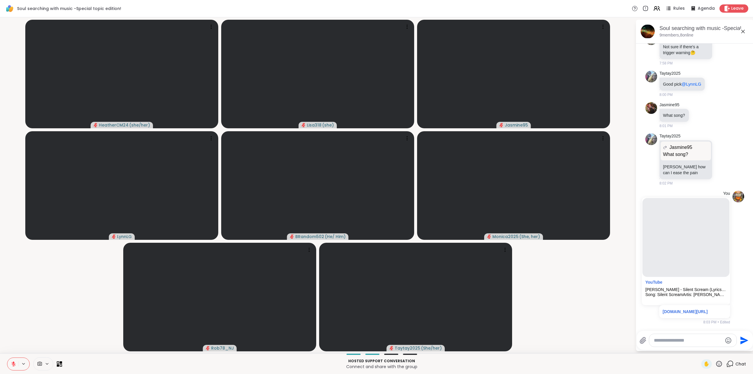
scroll to position [4439, 0]
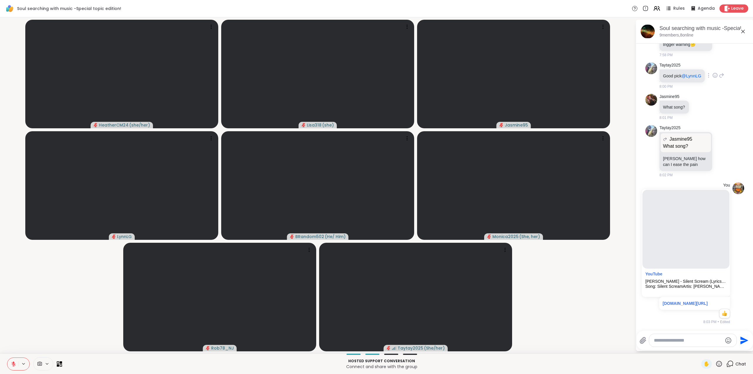
click at [715, 78] on icon at bounding box center [714, 75] width 5 height 6
click at [715, 69] on div "Select Reaction: Heart" at bounding box center [714, 65] width 5 height 5
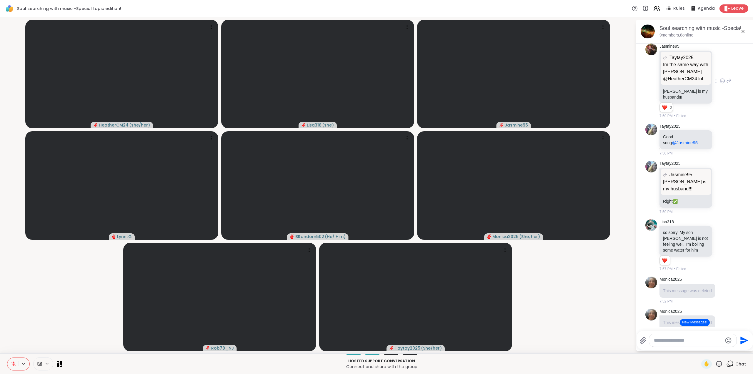
scroll to position [3773, 0]
click at [688, 323] on button "New Messages!" at bounding box center [695, 322] width 30 height 7
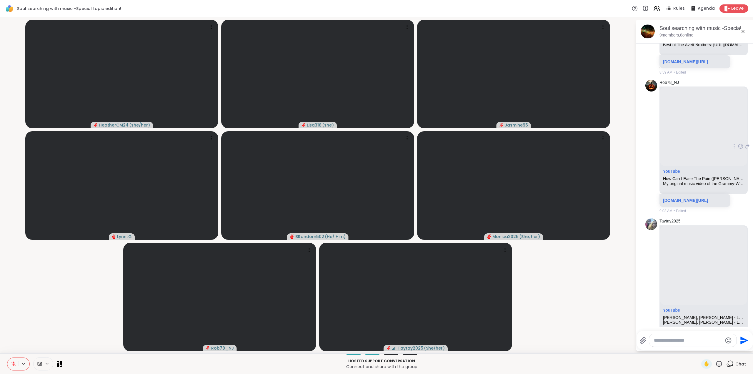
scroll to position [1118, 0]
click at [12, 365] on icon at bounding box center [13, 363] width 5 height 5
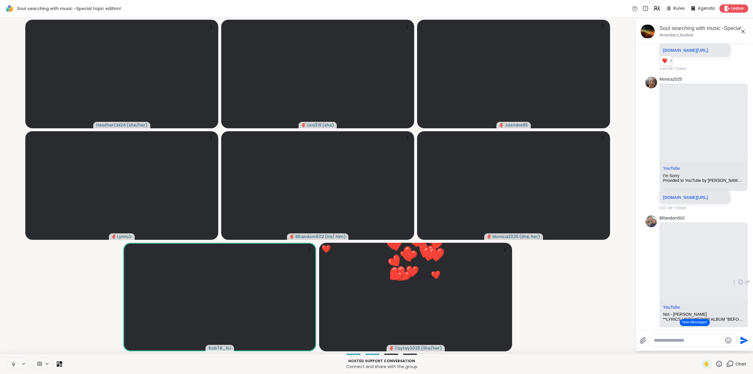
scroll to position [714, 0]
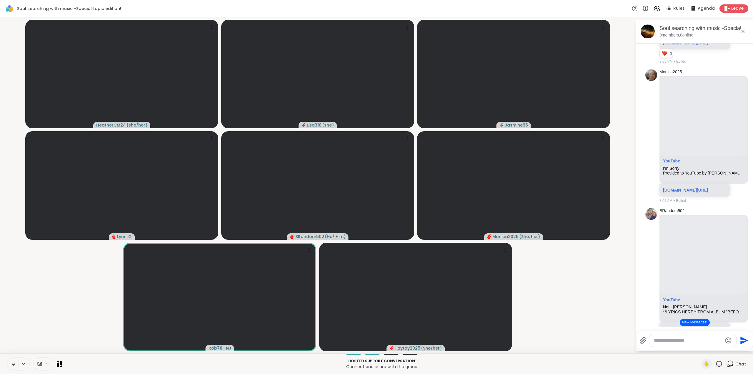
click at [715, 363] on icon at bounding box center [718, 363] width 7 height 7
click at [699, 348] on span "❤️" at bounding box center [702, 348] width 6 height 7
click at [692, 322] on button "New Messages!" at bounding box center [695, 322] width 30 height 7
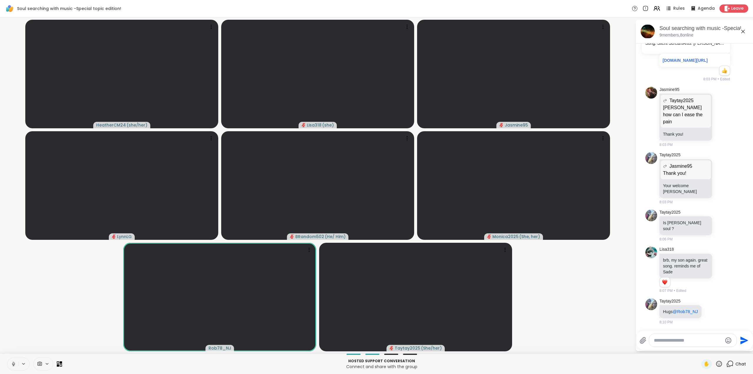
scroll to position [4762, 0]
click at [720, 271] on icon at bounding box center [722, 270] width 5 height 6
click at [720, 260] on div "Select Reaction: Heart" at bounding box center [722, 260] width 5 height 5
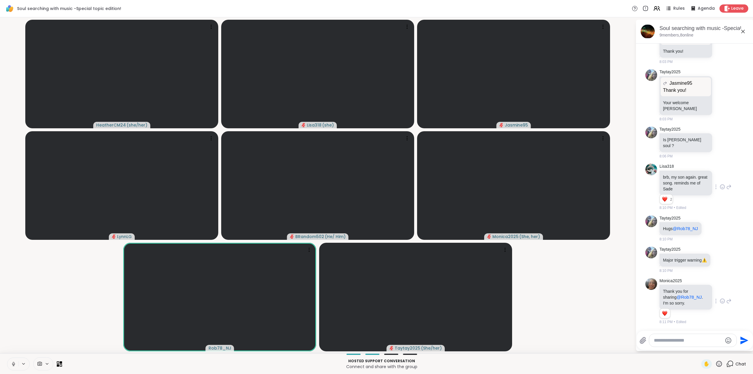
scroll to position [4850, 0]
click at [721, 302] on icon at bounding box center [722, 301] width 2 height 1
click at [720, 293] on div "Select Reaction: Heart" at bounding box center [722, 291] width 5 height 5
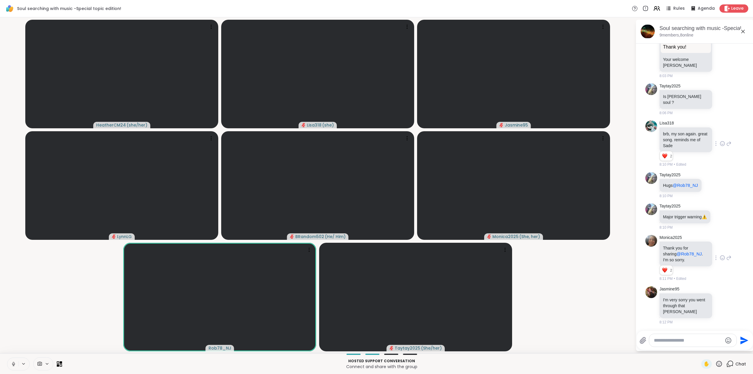
scroll to position [4894, 0]
click at [717, 363] on icon at bounding box center [718, 363] width 7 height 7
click at [720, 304] on icon at bounding box center [722, 305] width 5 height 6
click at [720, 295] on div "Select Reaction: Heart" at bounding box center [722, 295] width 5 height 5
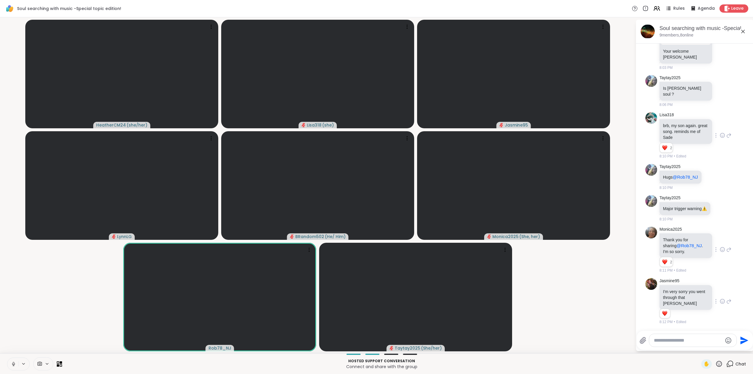
scroll to position [4902, 0]
click at [715, 362] on icon at bounding box center [718, 363] width 7 height 7
click at [696, 346] on div "❤️" at bounding box center [701, 347] width 11 height 9
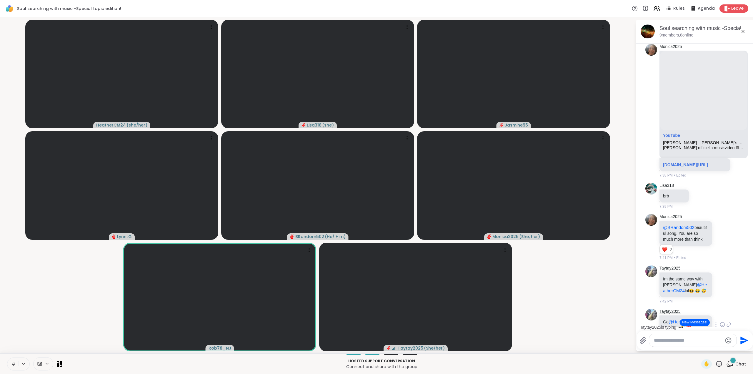
scroll to position [3595, 0]
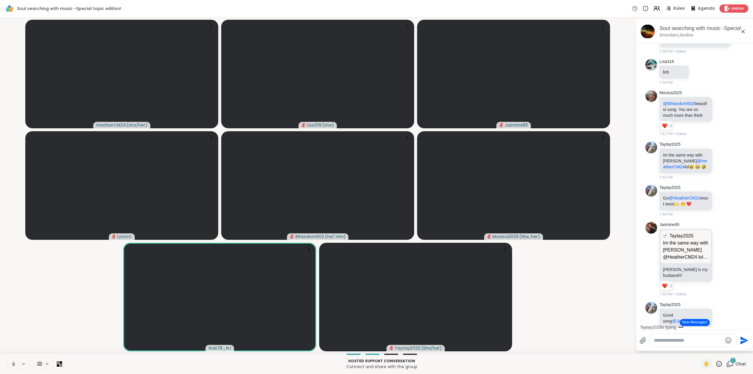
click at [693, 324] on button "New Messages!" at bounding box center [695, 322] width 30 height 7
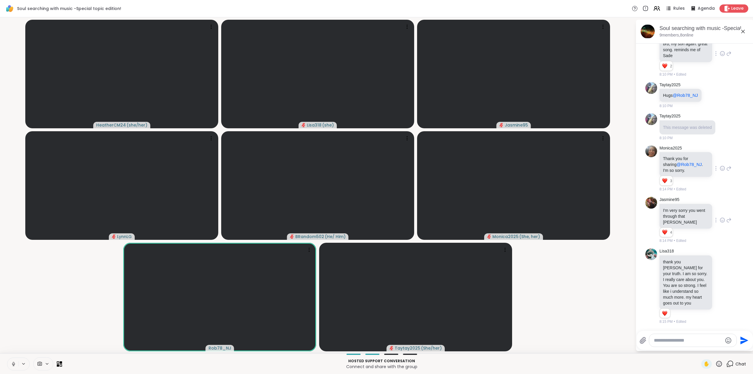
scroll to position [4978, 0]
click at [720, 285] on icon at bounding box center [722, 286] width 5 height 6
click at [720, 278] on div "Select Reaction: Heart" at bounding box center [722, 276] width 5 height 5
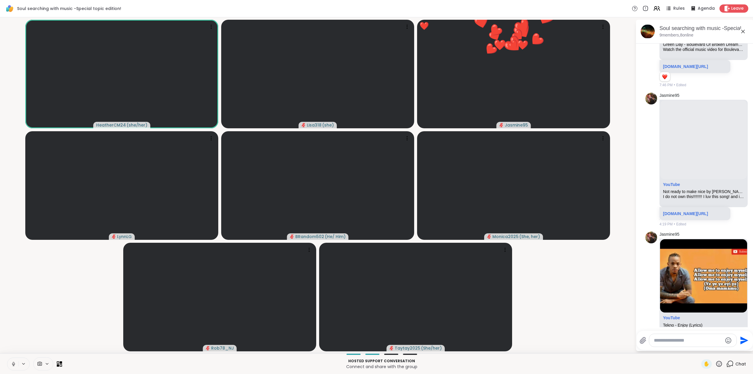
scroll to position [1662, 0]
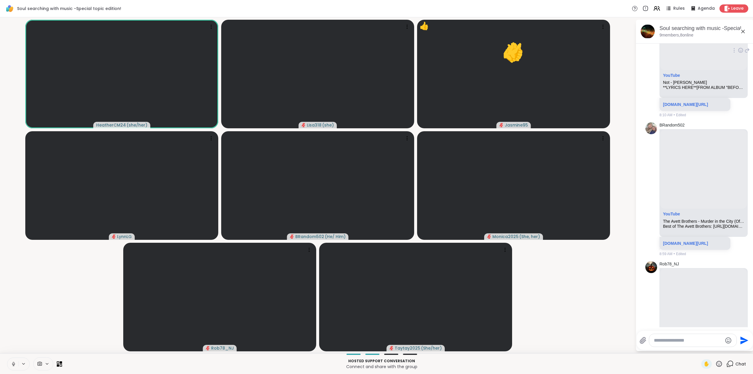
scroll to position [942, 0]
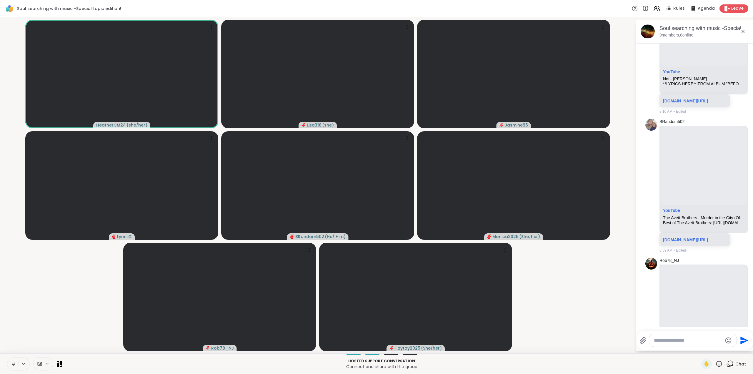
drag, startPoint x: 13, startPoint y: 363, endPoint x: 26, endPoint y: 356, distance: 14.7
click at [13, 363] on icon at bounding box center [13, 363] width 1 height 3
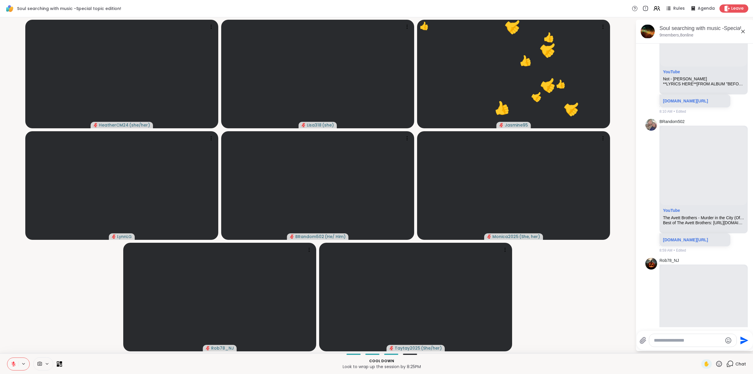
click at [14, 363] on icon at bounding box center [13, 363] width 5 height 5
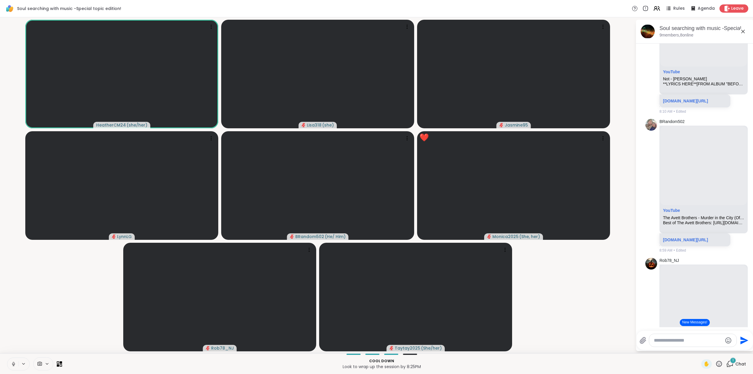
click at [716, 363] on icon at bounding box center [719, 364] width 6 height 6
click at [696, 348] on div "❤️" at bounding box center [701, 347] width 11 height 9
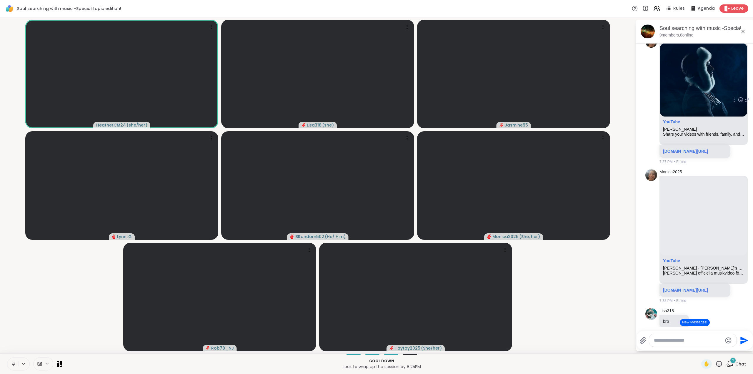
scroll to position [3338, 0]
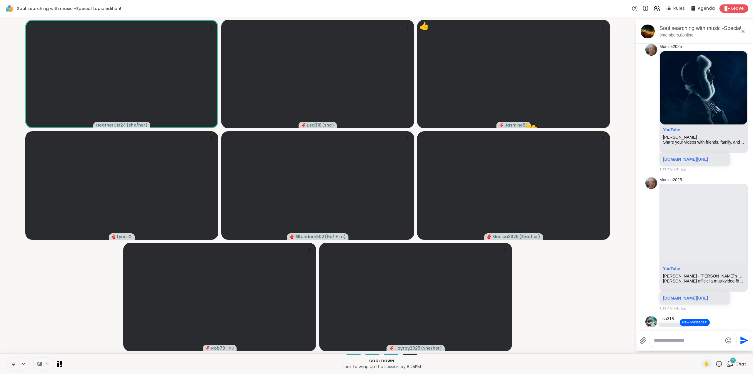
click at [14, 363] on icon at bounding box center [13, 363] width 5 height 5
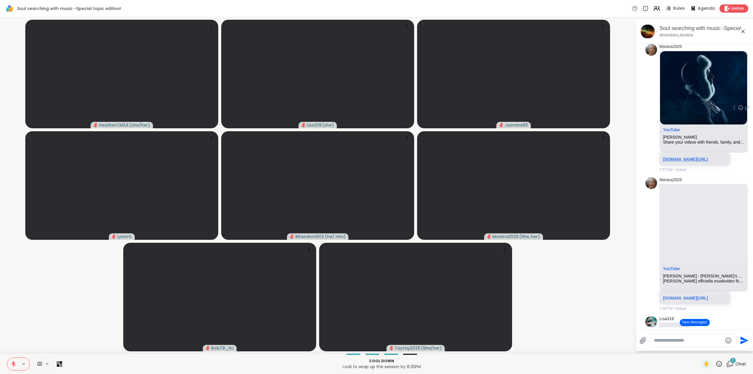
click at [675, 161] on link "youtube.com/@jonhenrikfjallgren6489?si=MDhHwY5fLrSrr1BF" at bounding box center [685, 159] width 45 height 5
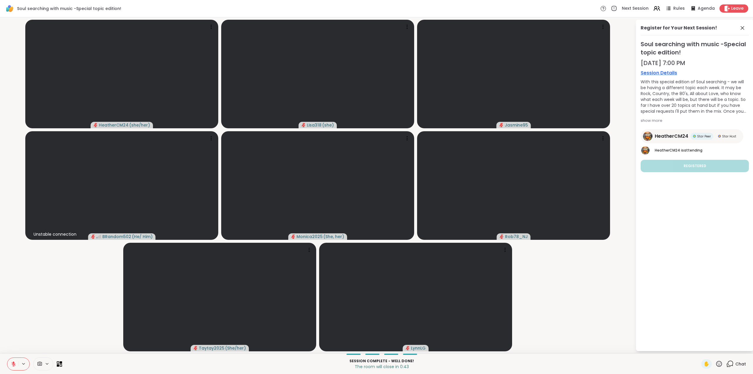
click at [15, 365] on icon at bounding box center [13, 363] width 5 height 5
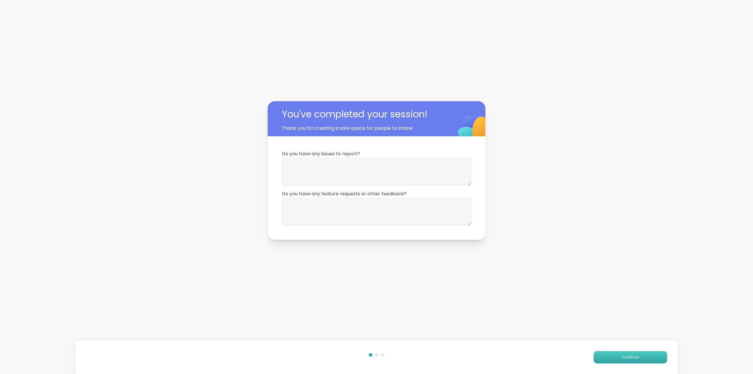
click at [623, 356] on span "Continue" at bounding box center [630, 356] width 16 height 5
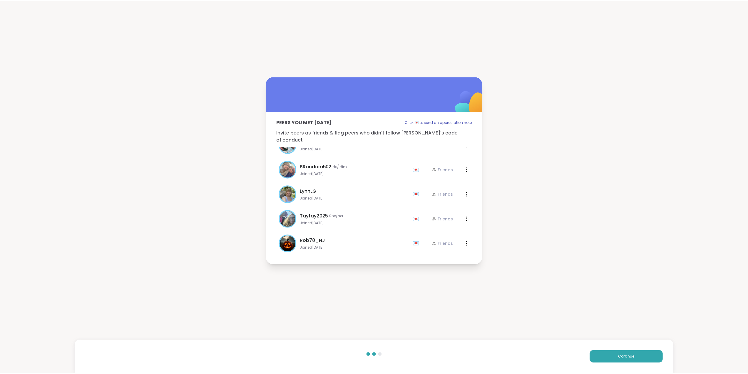
scroll to position [92, 0]
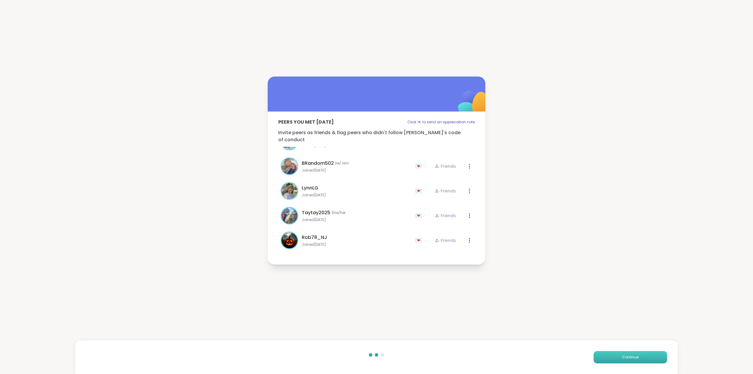
click at [625, 358] on span "Continue" at bounding box center [630, 356] width 16 height 5
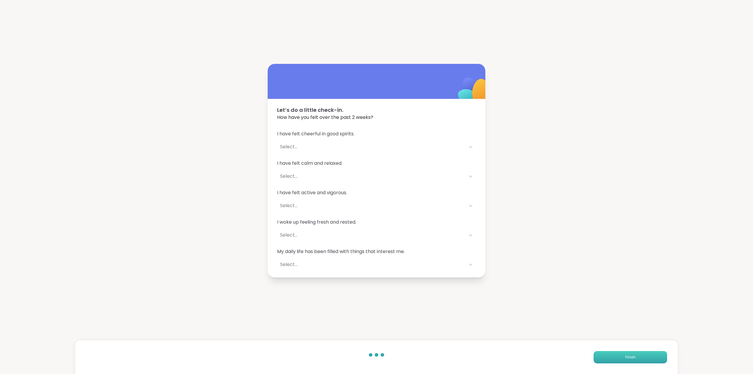
click at [625, 358] on span "Finish" at bounding box center [630, 356] width 10 height 5
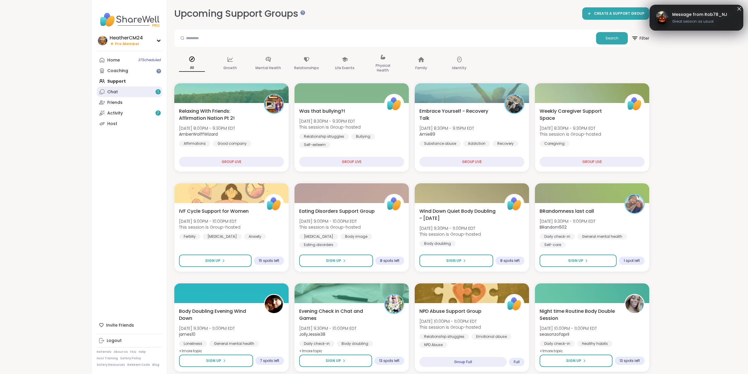
click at [114, 92] on div "Chat 1" at bounding box center [112, 92] width 11 height 6
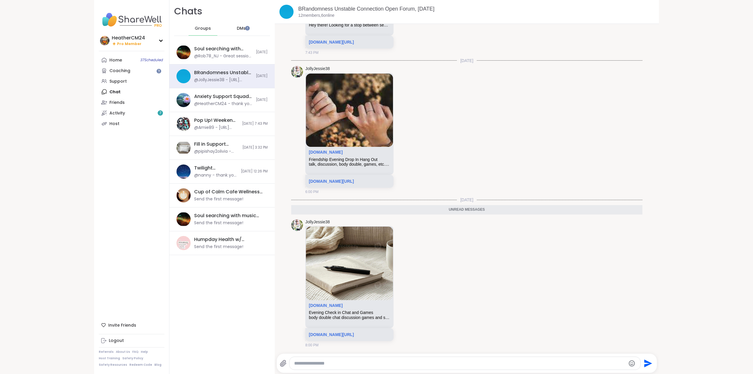
click at [201, 28] on span "Groups" at bounding box center [203, 29] width 16 height 6
click at [212, 51] on div "Soul searching with music -Special topic edition! , [DATE]" at bounding box center [223, 49] width 58 height 6
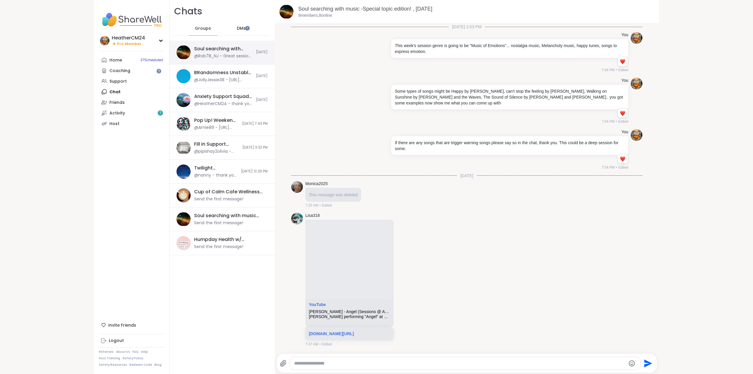
scroll to position [4463, 0]
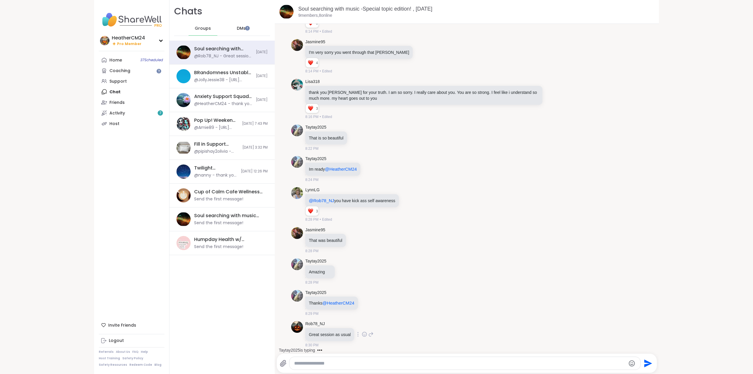
click at [362, 332] on icon at bounding box center [364, 334] width 5 height 6
click at [362, 324] on div "Select Reaction: Heart" at bounding box center [364, 324] width 5 height 5
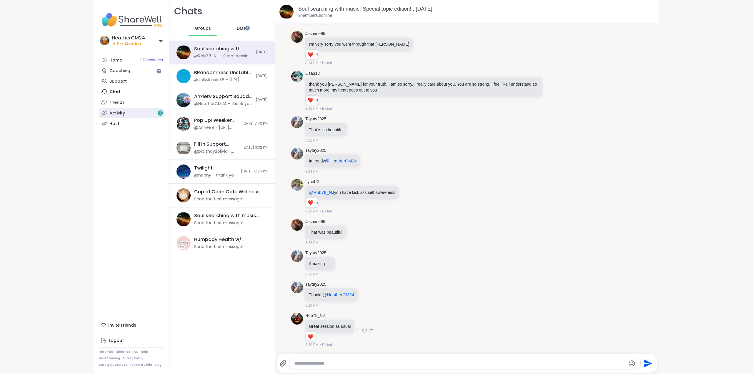
click at [117, 112] on div "Activity 7" at bounding box center [117, 113] width 16 height 6
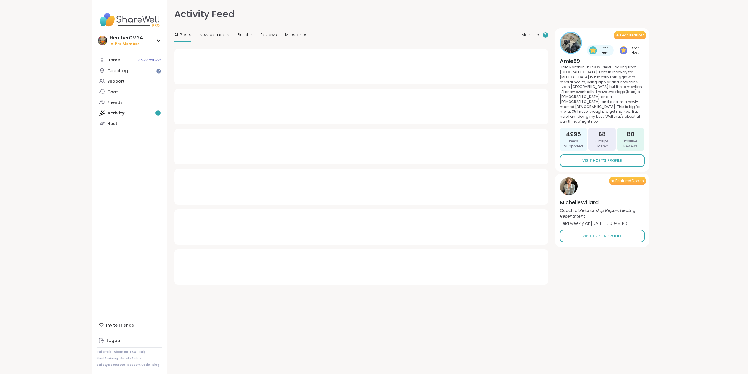
type textarea "*"
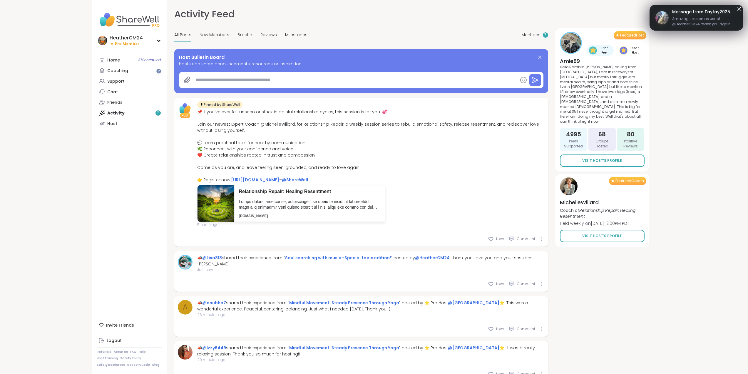
click at [715, 18] on span "Amazing session as usual @HeatherCM24 thank you again" at bounding box center [705, 21] width 65 height 11
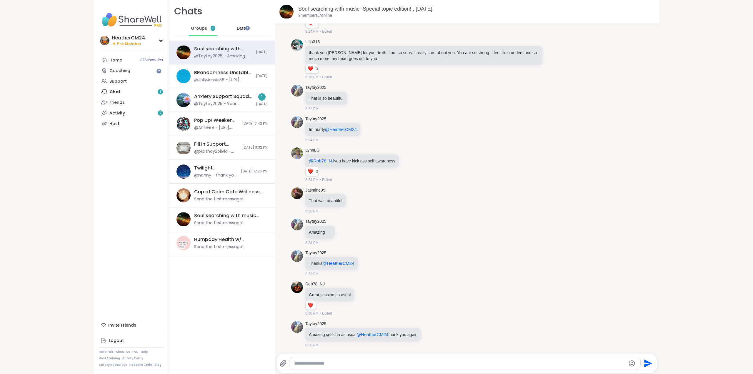
click at [365, 362] on textarea "Type your message" at bounding box center [460, 363] width 332 height 6
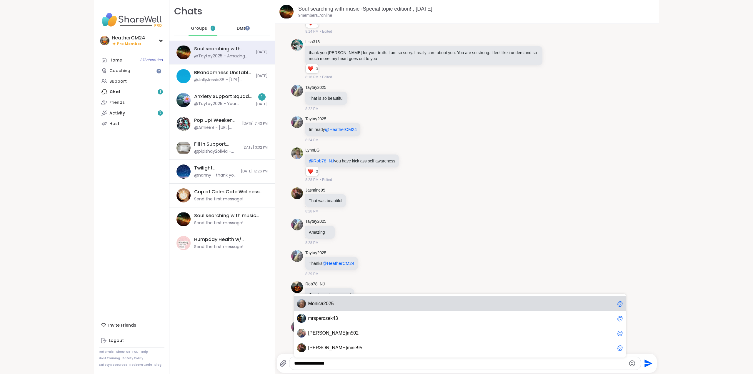
click at [351, 302] on span "M onica2025" at bounding box center [461, 304] width 306 height 6
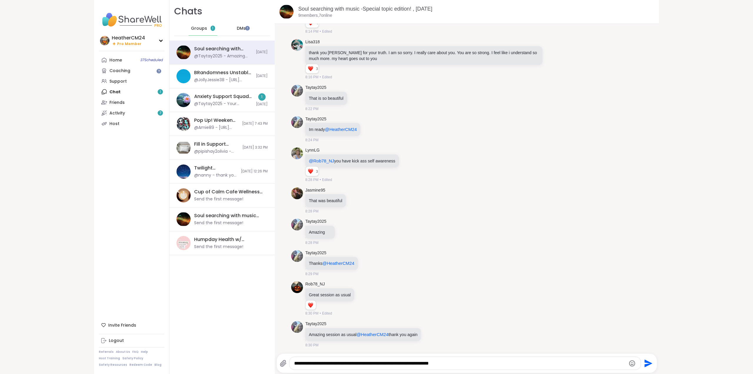
click at [629, 361] on icon "Emoji picker" at bounding box center [631, 363] width 7 height 7
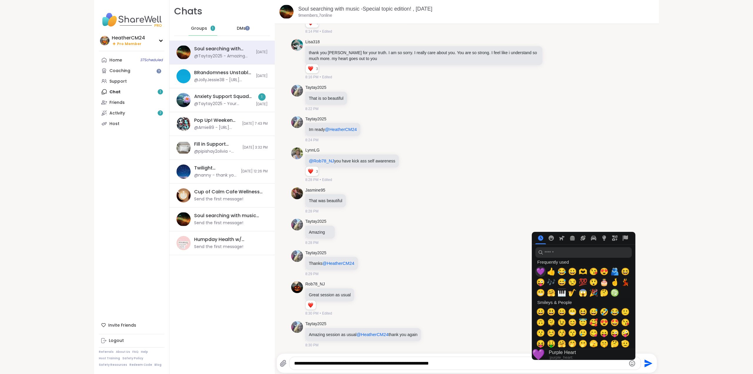
click at [537, 270] on span "💜" at bounding box center [540, 271] width 9 height 8
click at [549, 281] on span "🎶" at bounding box center [551, 282] width 9 height 8
type textarea "**********"
click at [644, 363] on icon "Send" at bounding box center [647, 362] width 9 height 9
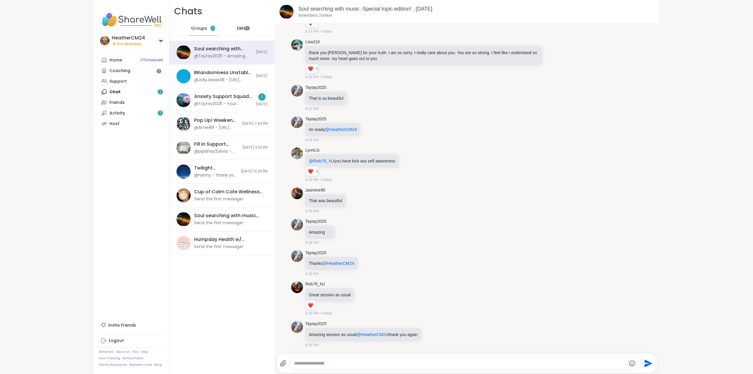
scroll to position [4534, 0]
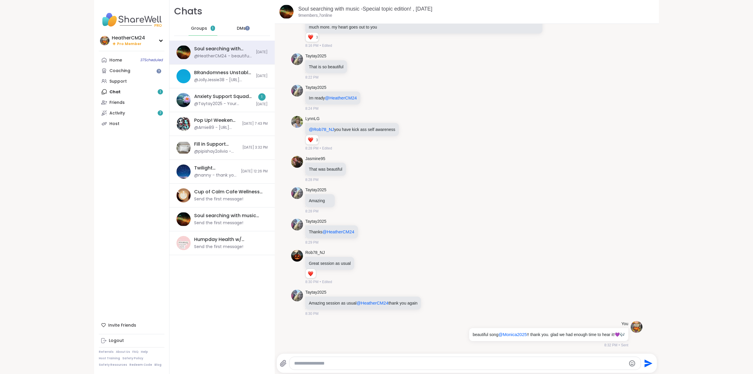
drag, startPoint x: 234, startPoint y: 28, endPoint x: 234, endPoint y: 24, distance: 4.1
click at [234, 24] on div "DMs" at bounding box center [241, 28] width 29 height 14
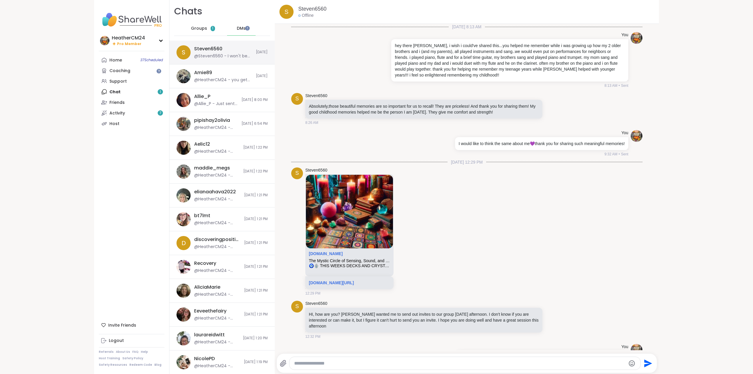
scroll to position [2448, 0]
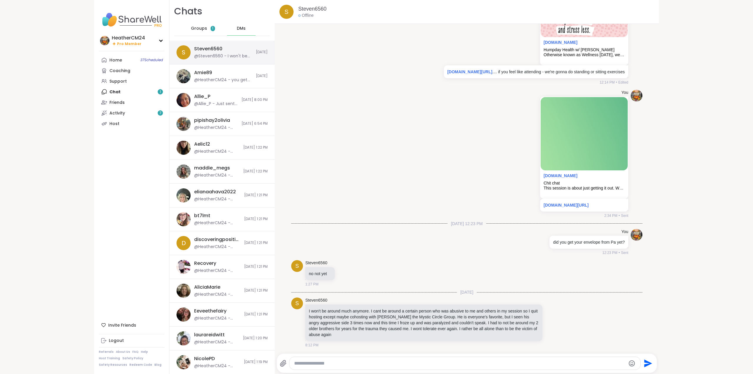
click at [225, 51] on div "Steven6560 @Steven6560 - I won't be around much anymore. I cant be around a cer…" at bounding box center [223, 53] width 58 height 14
click at [308, 364] on textarea "Type your message" at bounding box center [460, 363] width 332 height 6
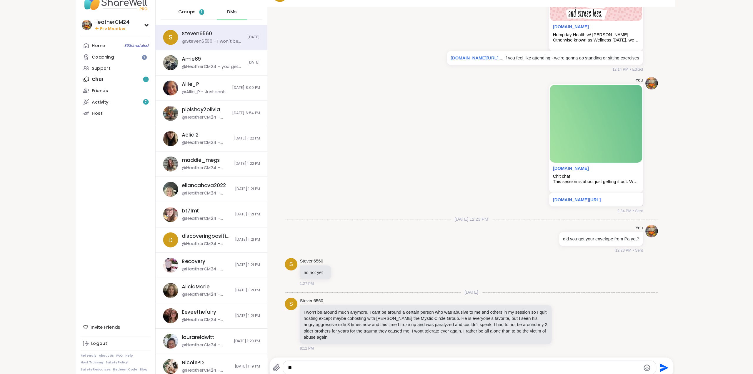
type textarea "*"
click at [200, 27] on span "Groups" at bounding box center [199, 29] width 16 height 6
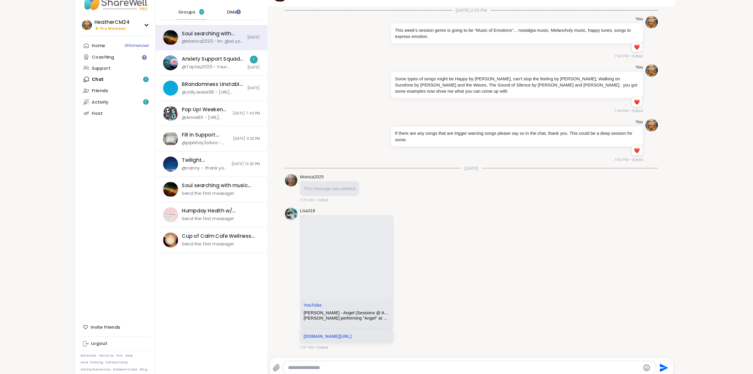
scroll to position [4675, 0]
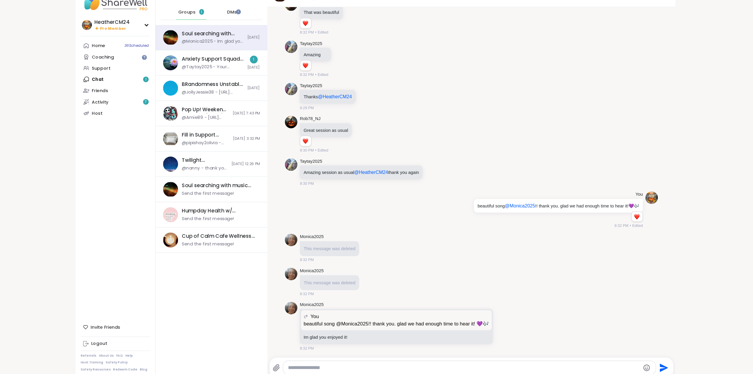
click at [238, 27] on span "DMs" at bounding box center [241, 29] width 9 height 6
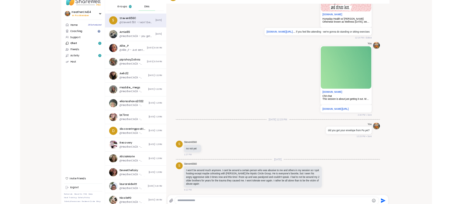
scroll to position [2613, 0]
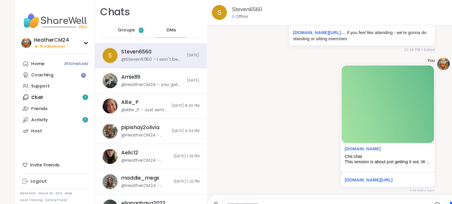
click at [118, 31] on span "Groups" at bounding box center [119, 29] width 16 height 6
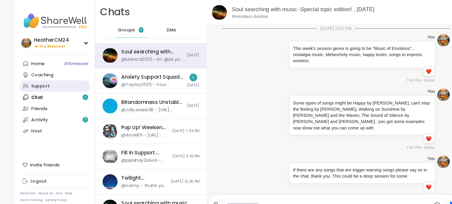
scroll to position [4919, 0]
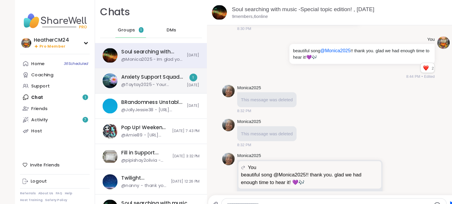
click at [136, 70] on div "Anxiety Support Squad- Living with Health Issues, [DATE]" at bounding box center [143, 72] width 58 height 6
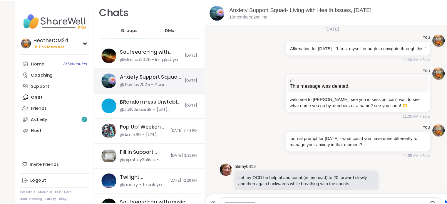
scroll to position [1983, 0]
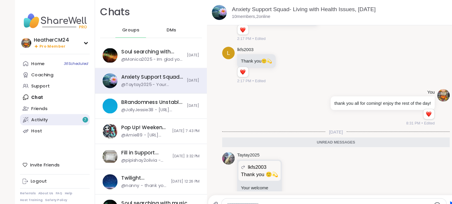
click at [53, 113] on link "Activity 7" at bounding box center [52, 113] width 66 height 11
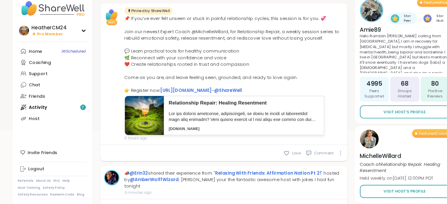
scroll to position [83, 0]
type textarea "*"
